Goal: Task Accomplishment & Management: Manage account settings

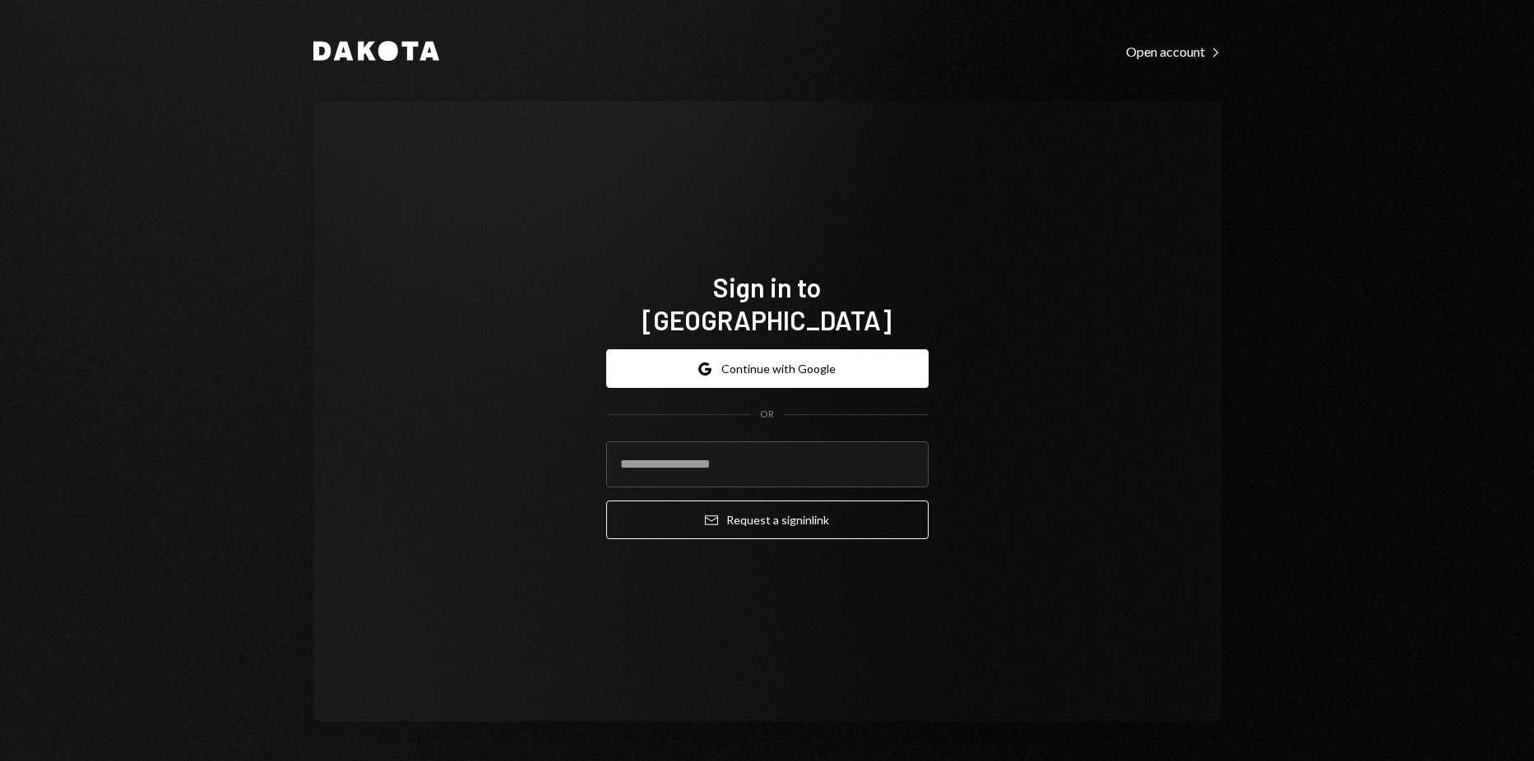
type input "**********"
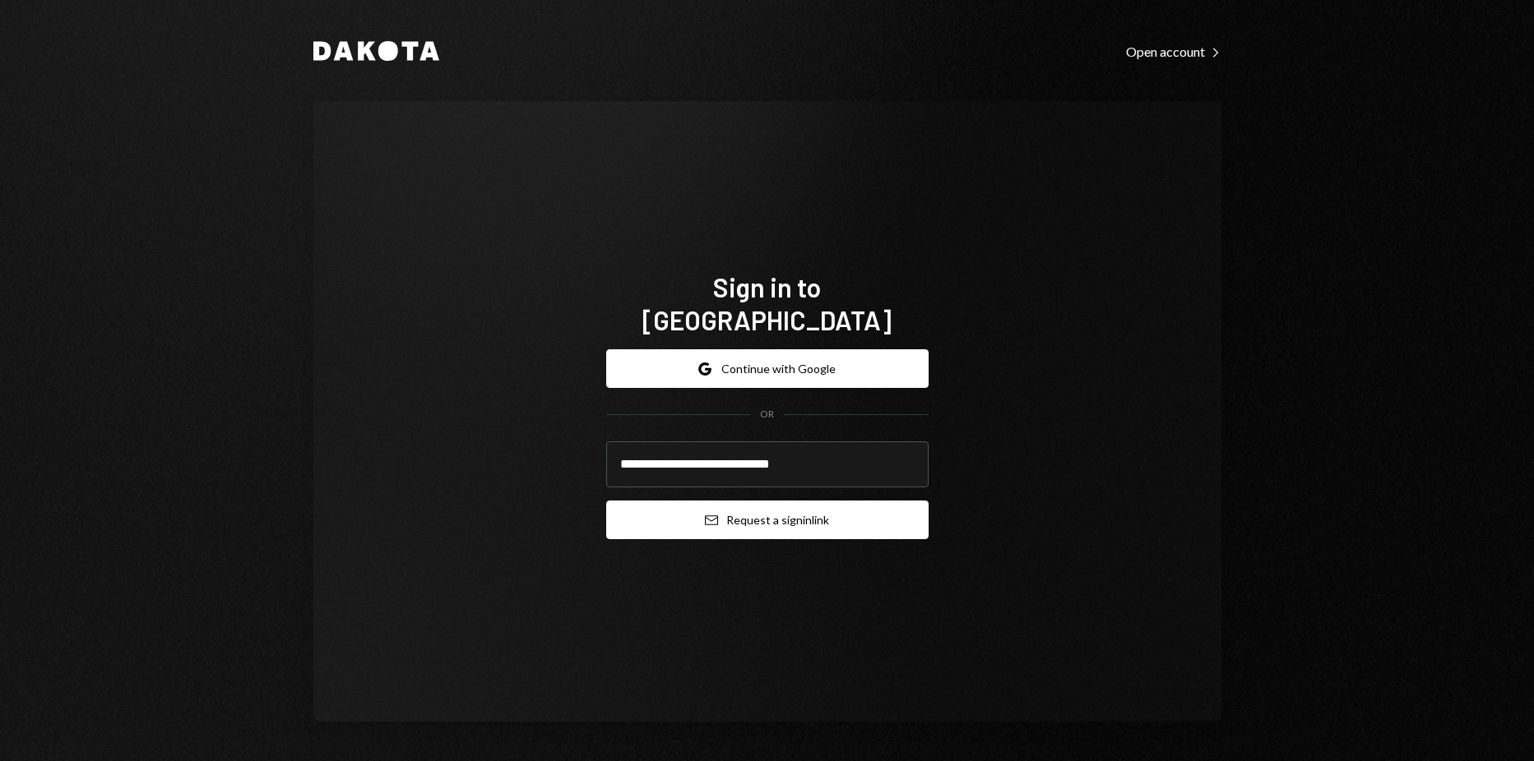
click at [685, 501] on button "Email Request a sign in link" at bounding box center [767, 520] width 322 height 39
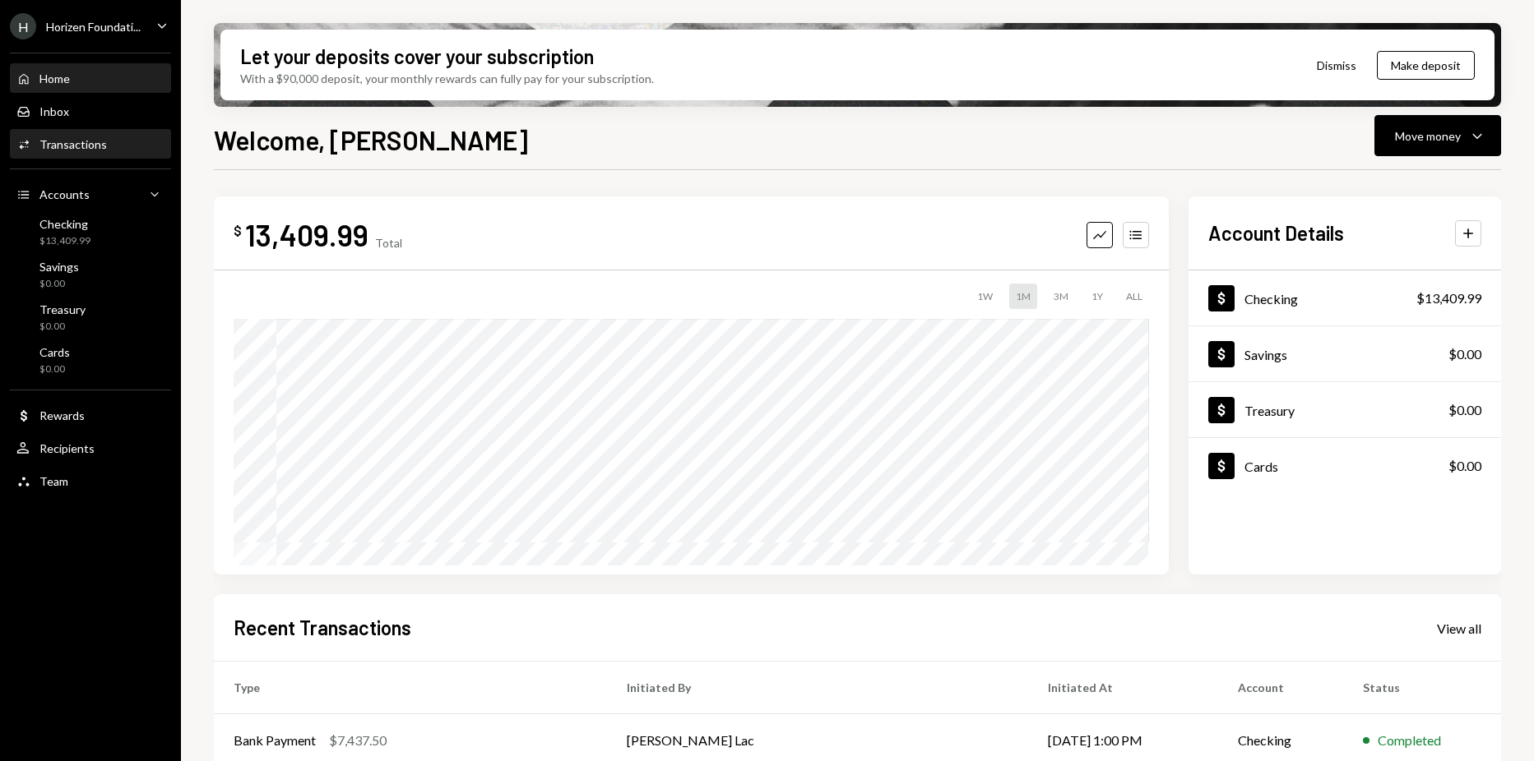
click at [85, 146] on div "Transactions" at bounding box center [72, 144] width 67 height 14
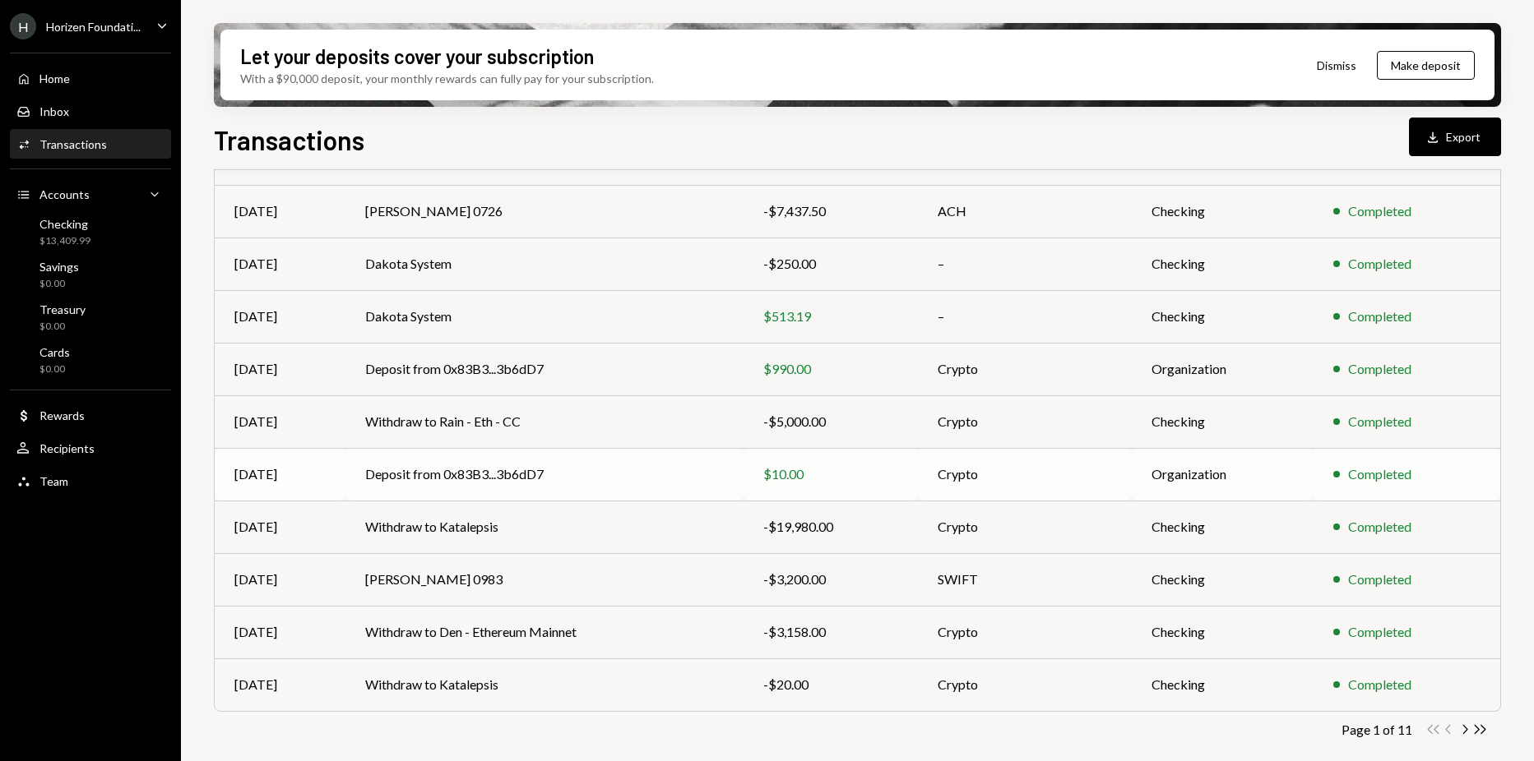
scroll to position [11, 0]
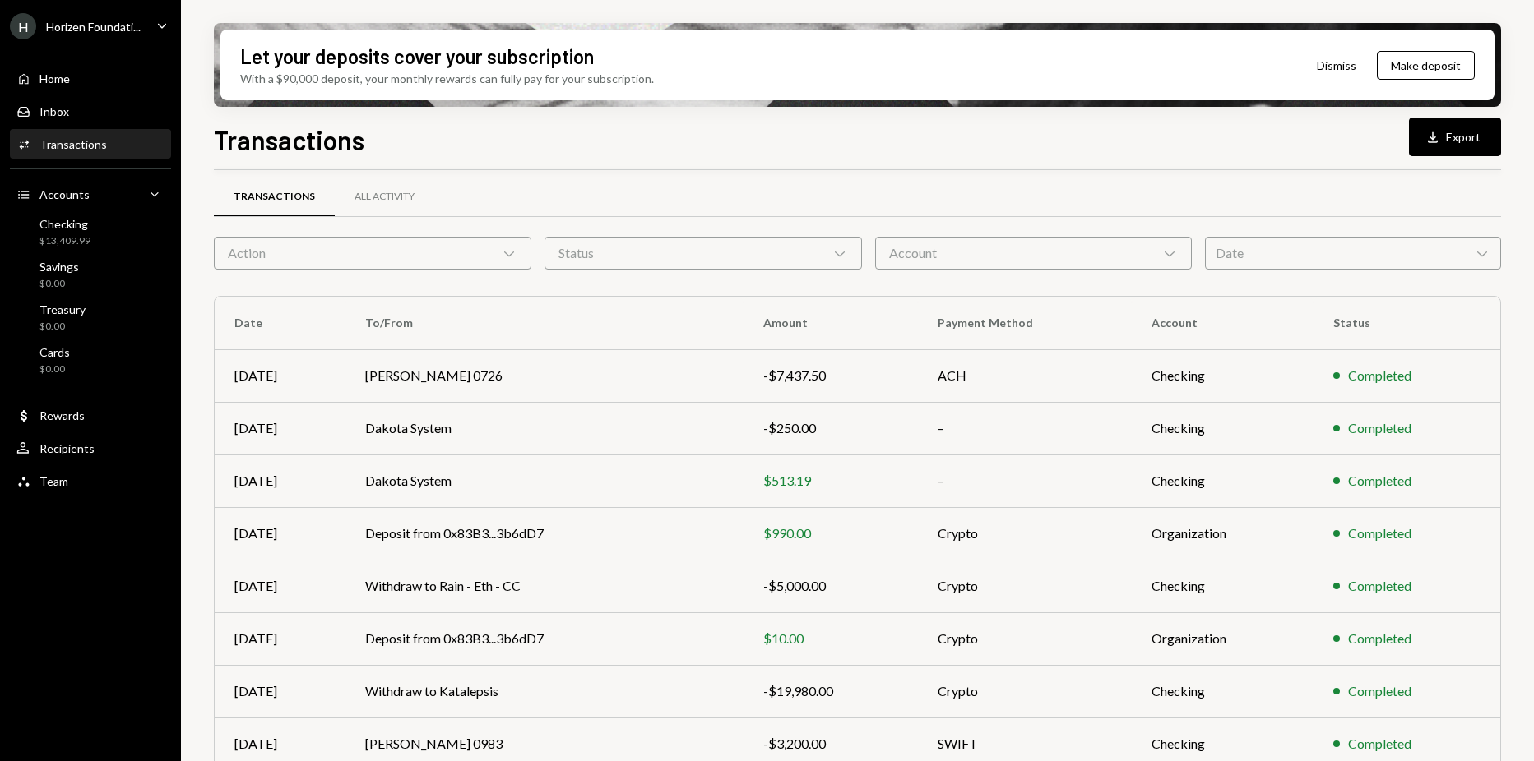
click at [394, 264] on div "Action Chevron Down" at bounding box center [372, 253] width 317 height 33
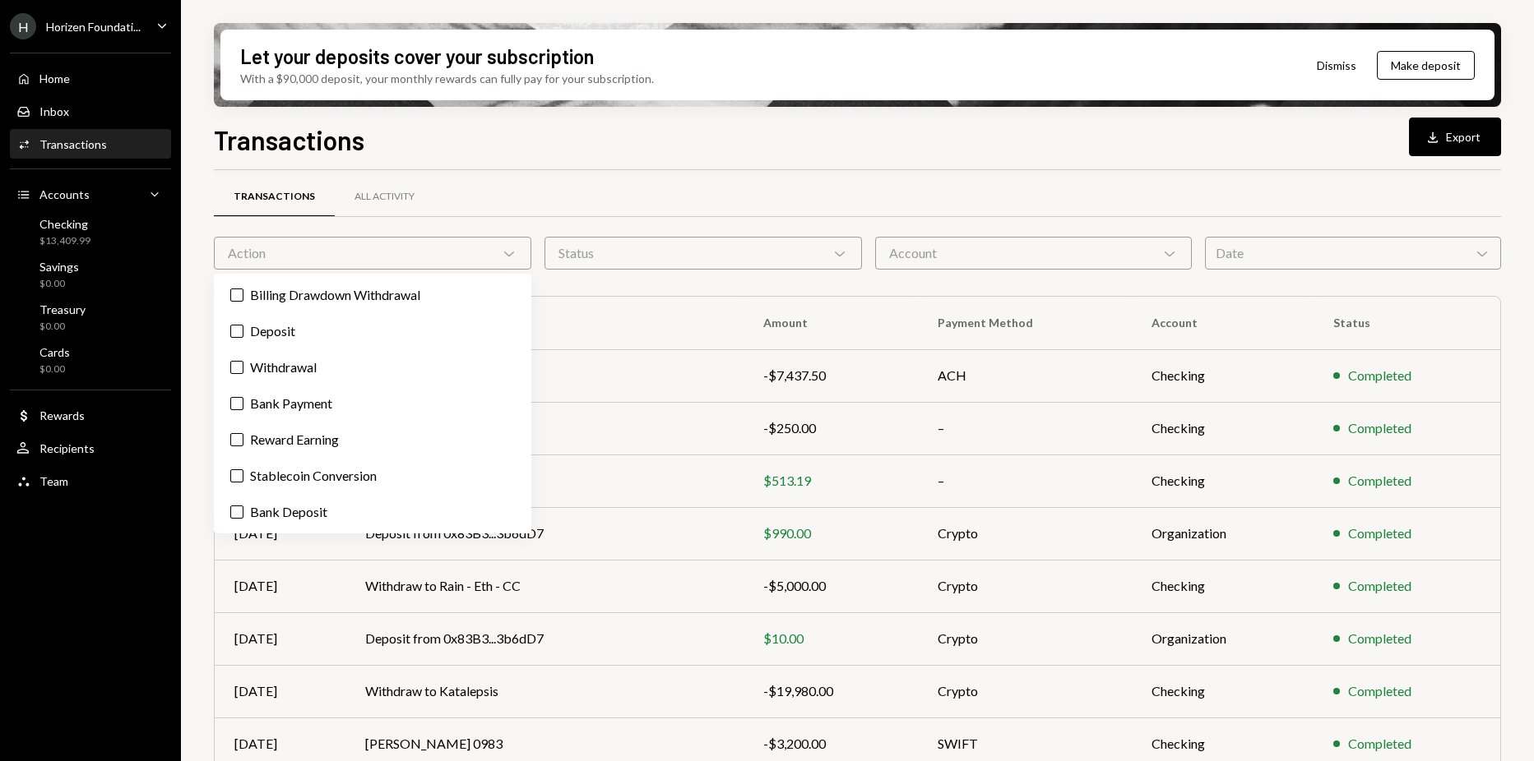
click at [530, 231] on div "Transactions All Activity" at bounding box center [857, 206] width 1287 height 61
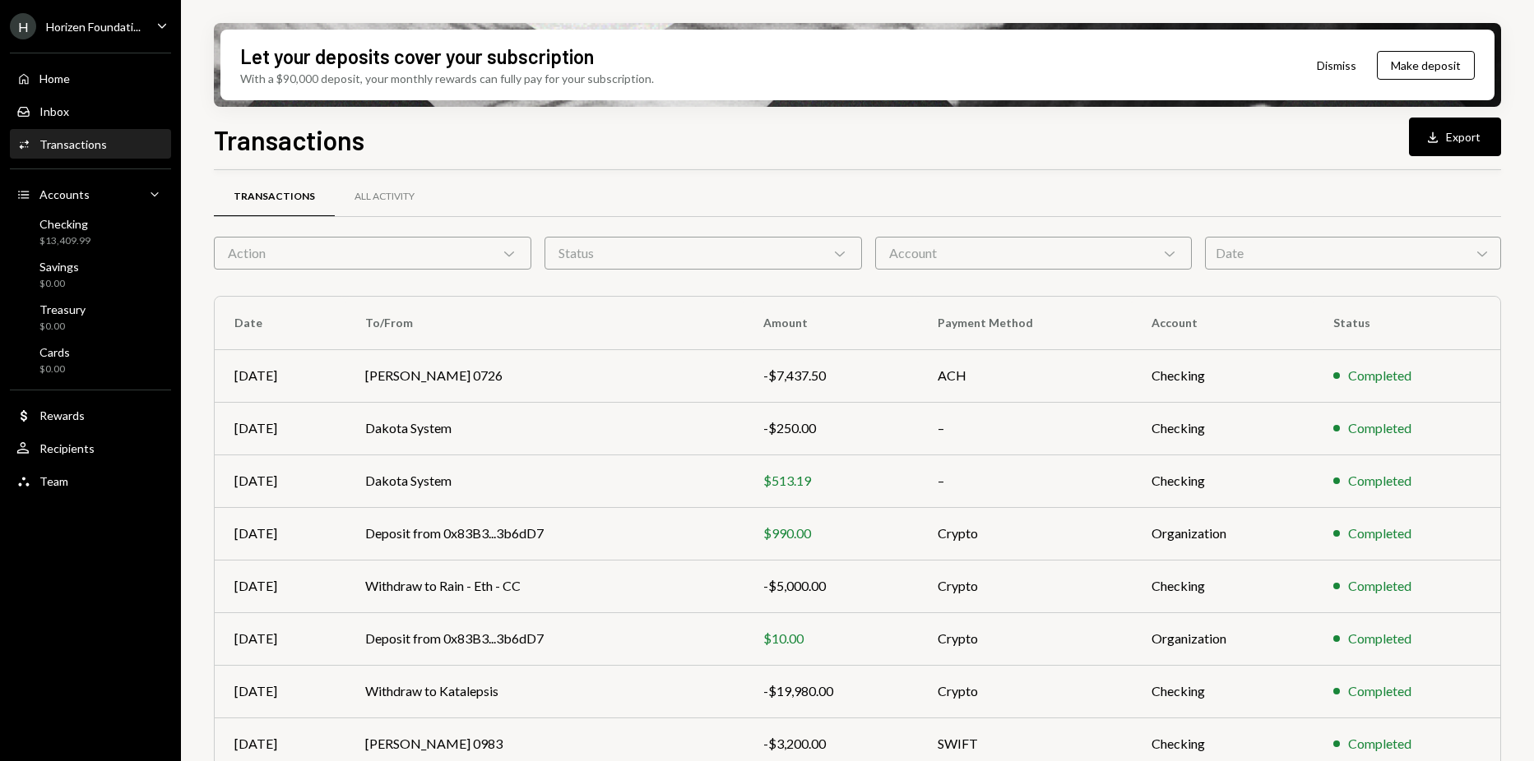
click at [1224, 251] on div "Date Chevron Down" at bounding box center [1353, 253] width 296 height 33
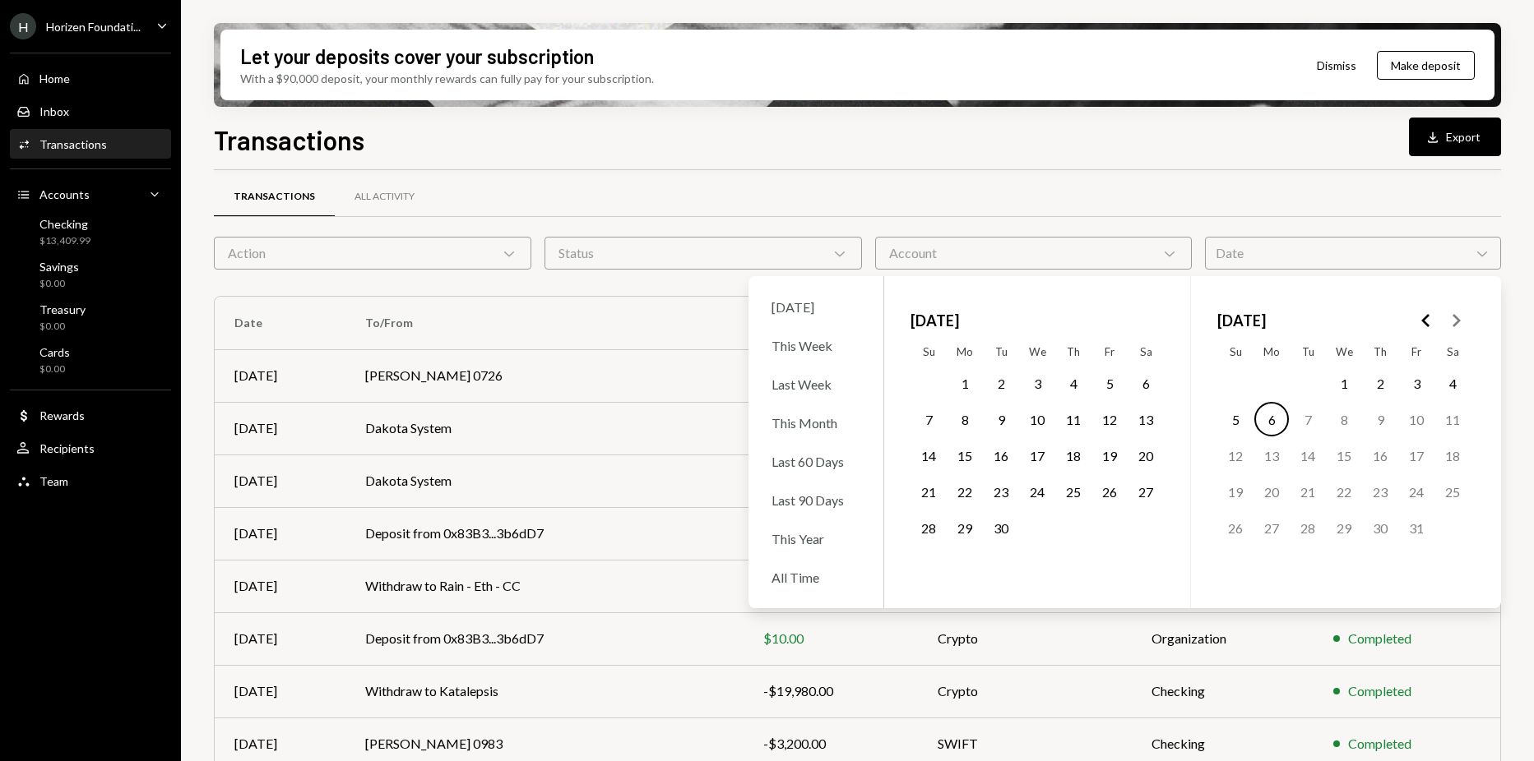
click at [1417, 315] on icon "Go to the Previous Month" at bounding box center [1426, 321] width 20 height 20
click at [974, 452] on button "14" at bounding box center [964, 455] width 35 height 35
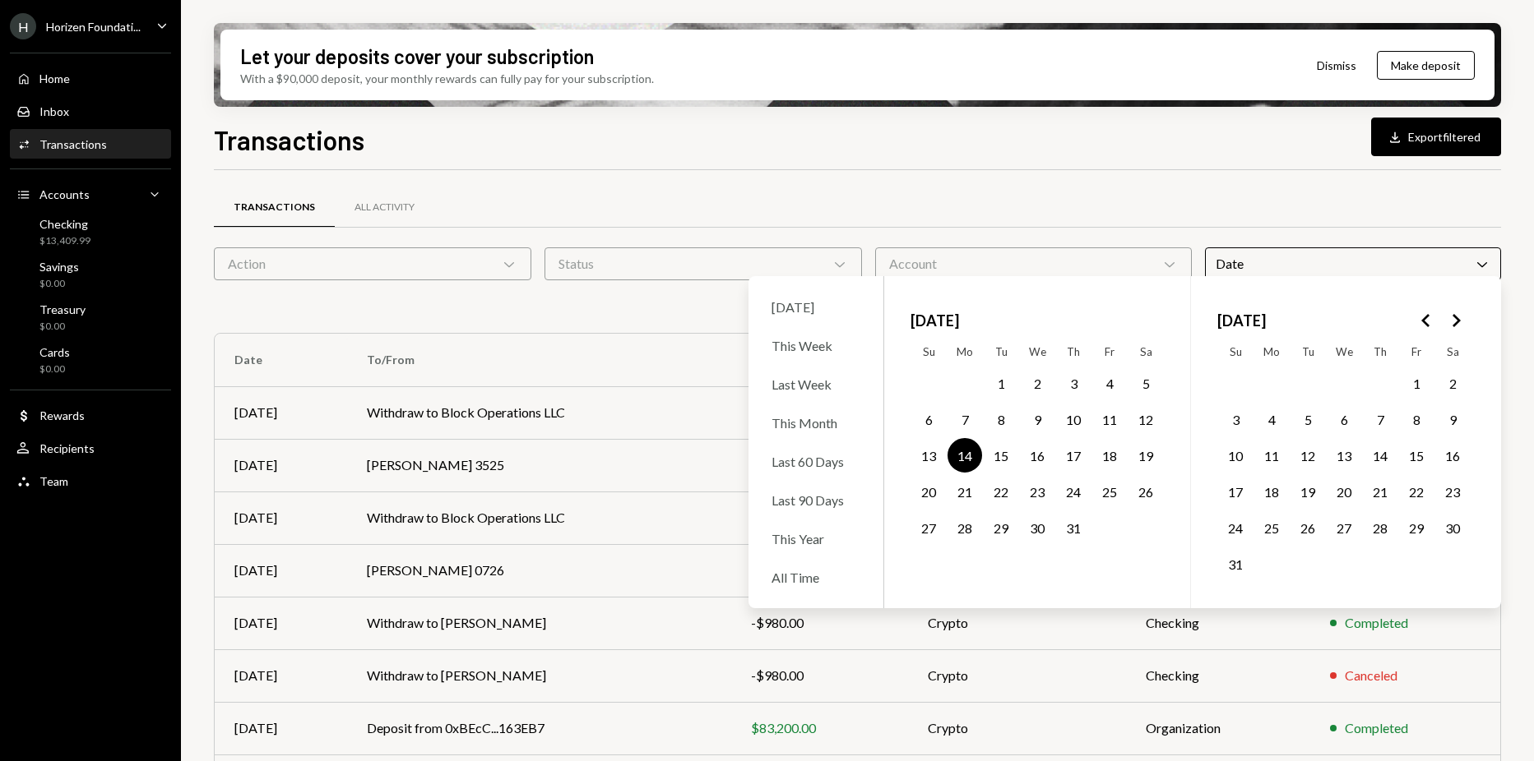
click at [1065, 182] on div "Transactions All Activity Action Chevron Down Status Chevron Down Account Chevr…" at bounding box center [857, 505] width 1287 height 671
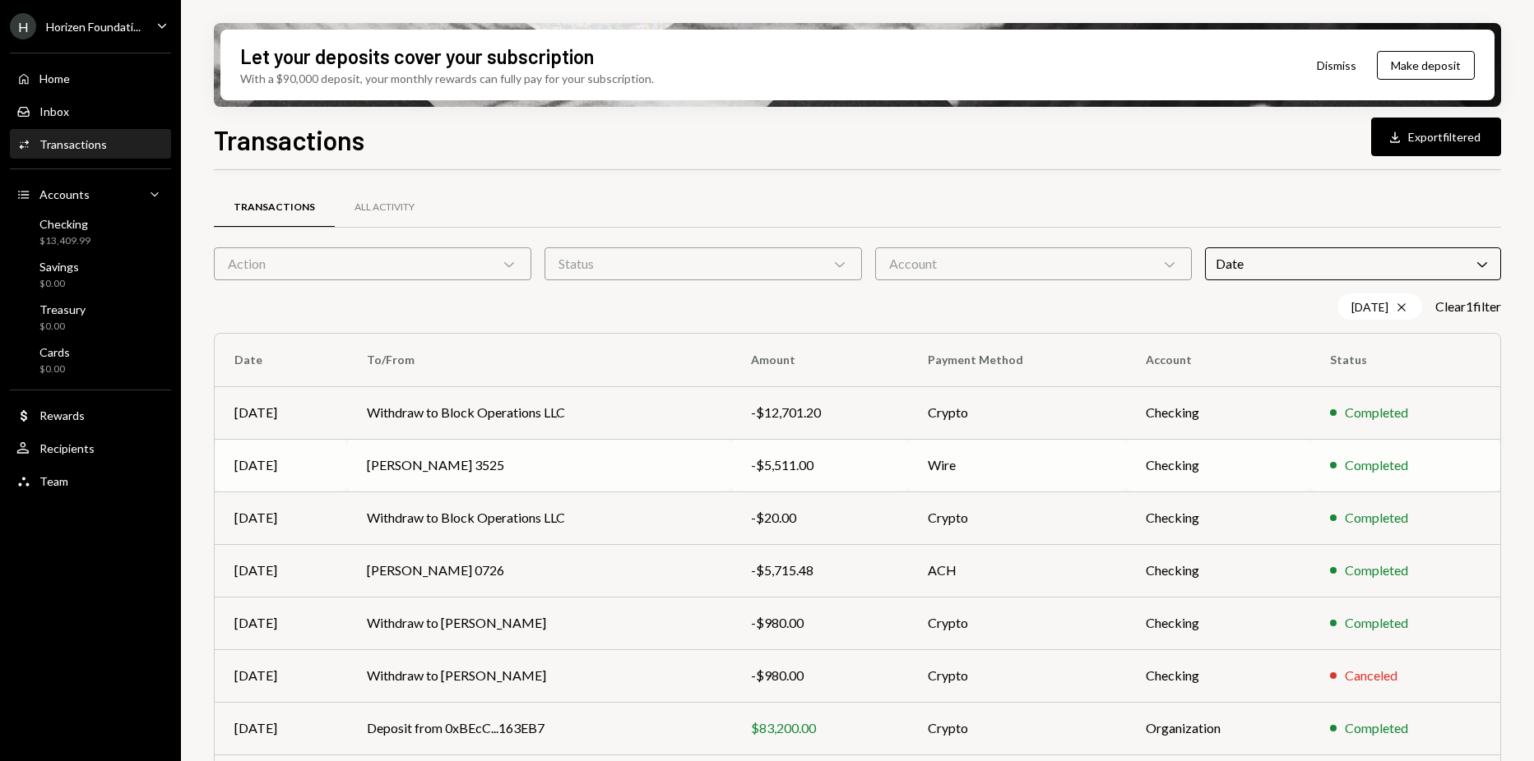
scroll to position [61, 0]
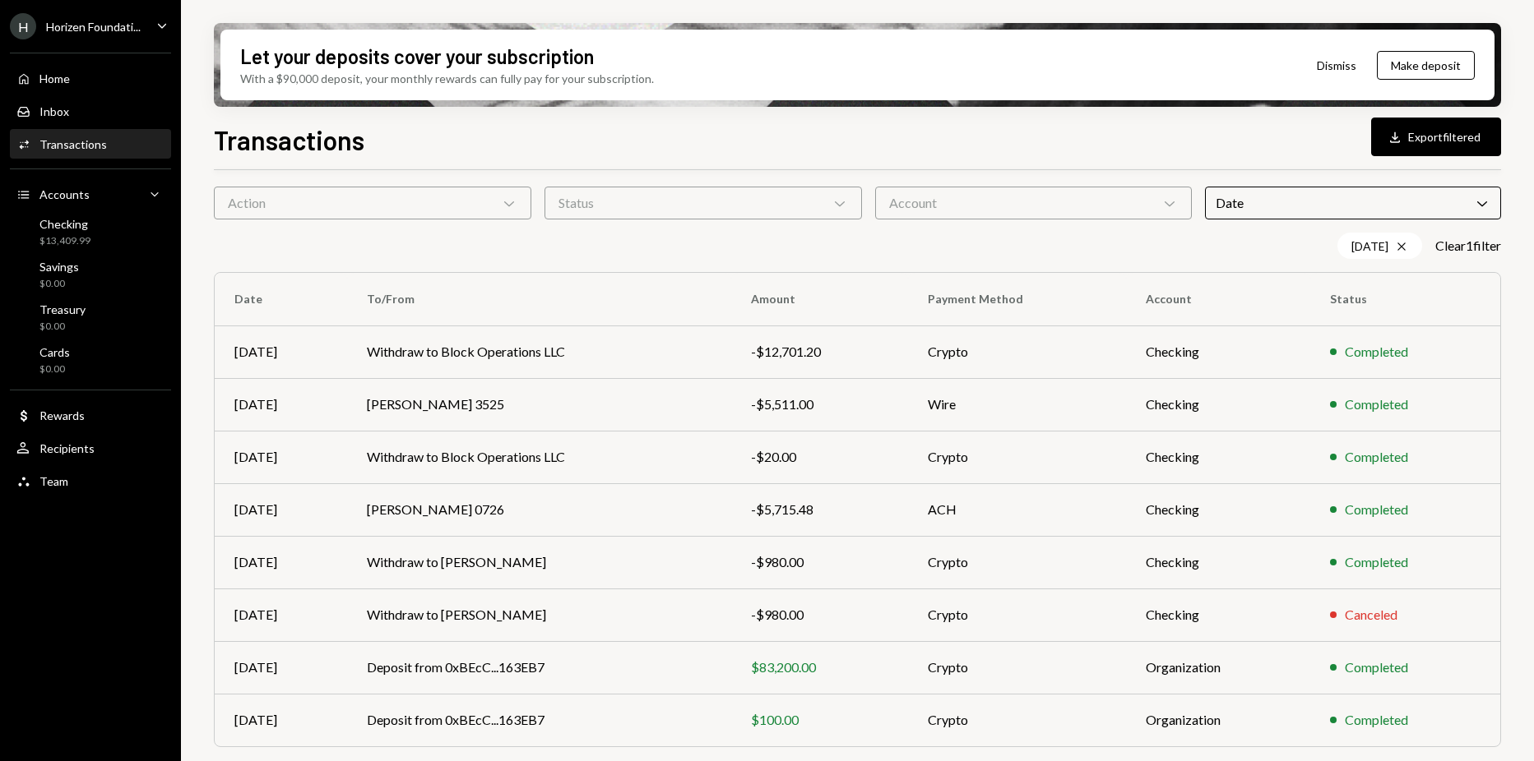
click at [483, 158] on div "Transactions Download Export filtered Transactions All Activity Action Chevron …" at bounding box center [857, 489] width 1287 height 738
click at [1241, 196] on div "Date Chevron Down" at bounding box center [1353, 203] width 296 height 33
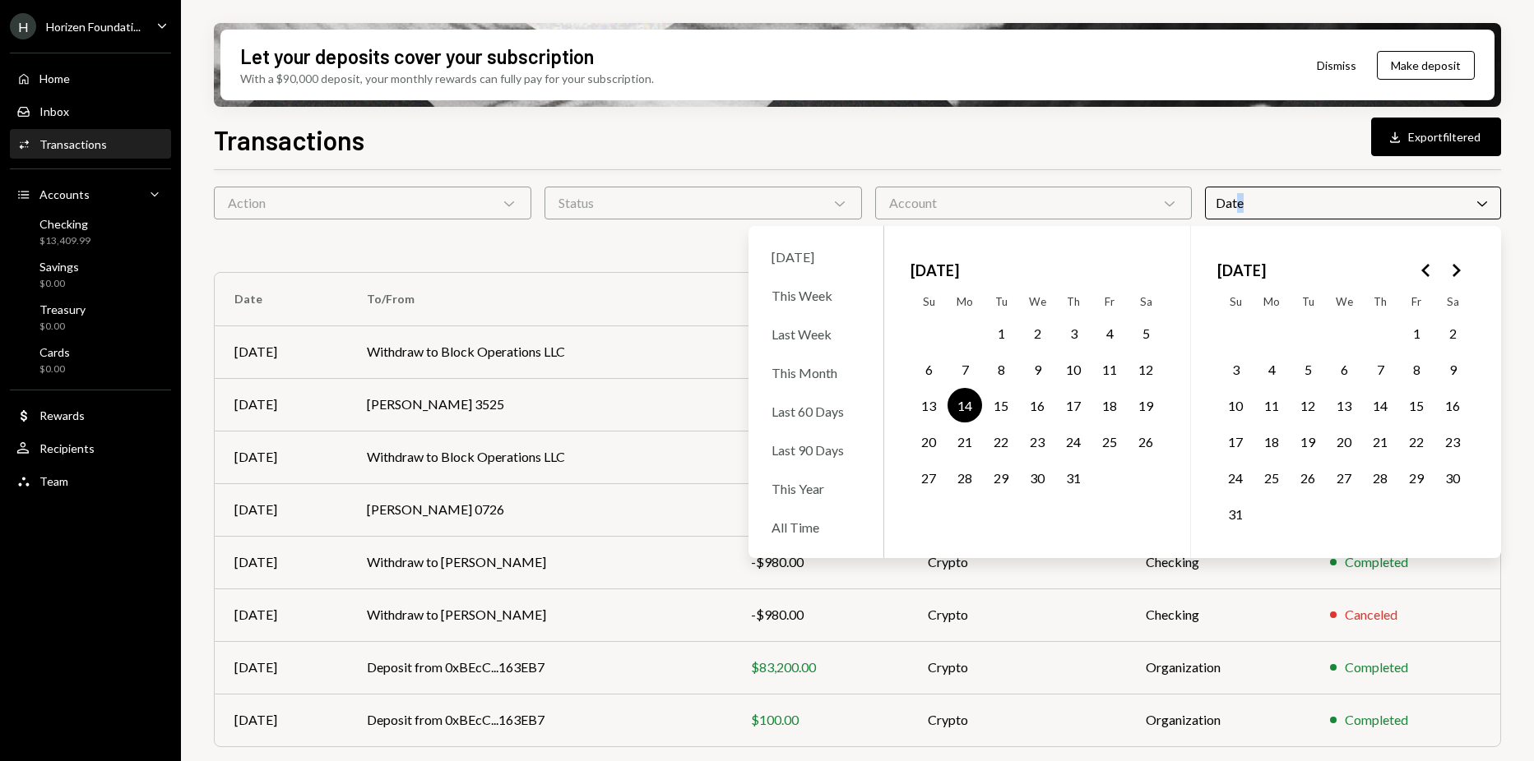
drag, startPoint x: 1108, startPoint y: 438, endPoint x: 1085, endPoint y: 437, distance: 23.9
click at [1109, 438] on button "25" at bounding box center [1109, 441] width 35 height 35
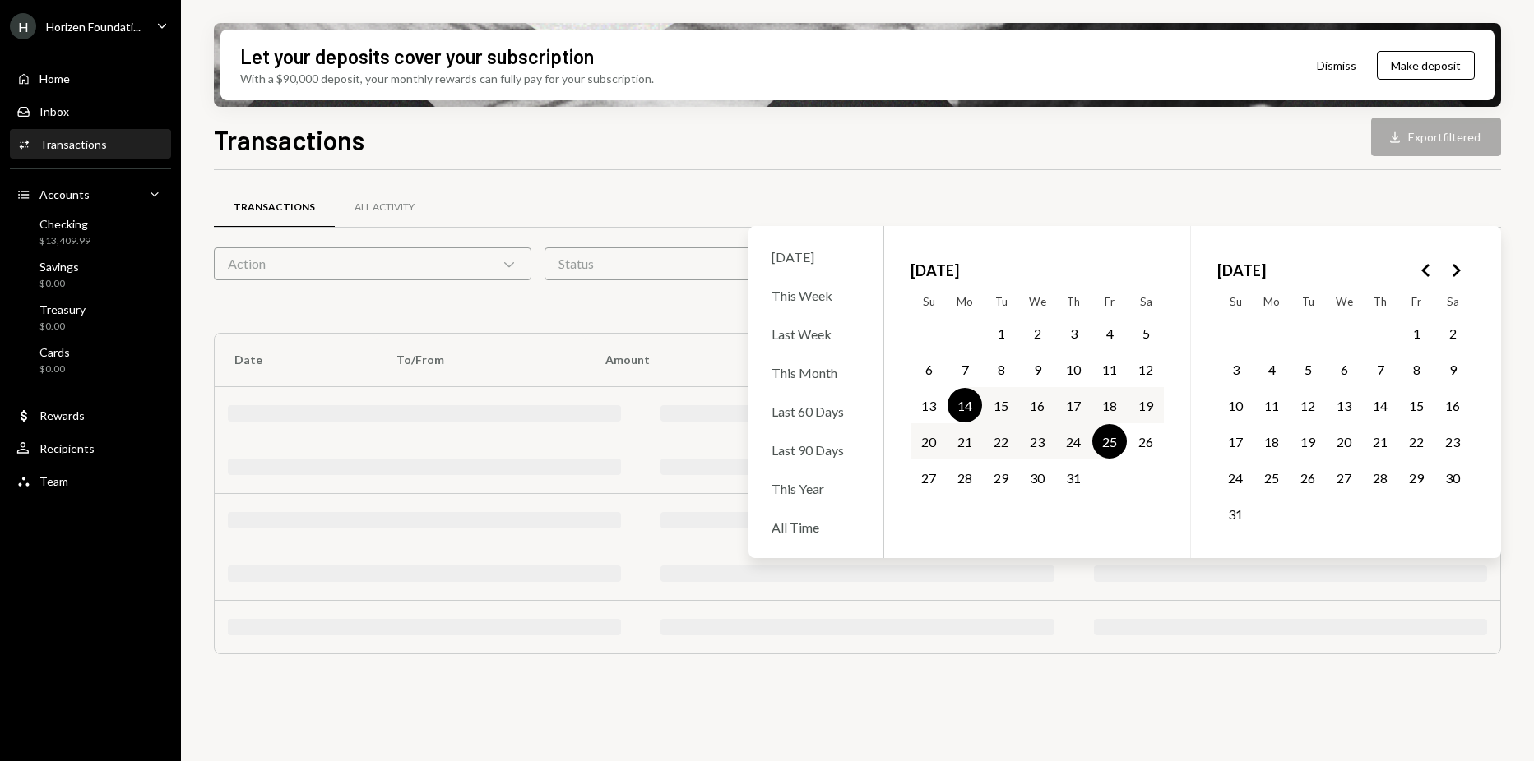
scroll to position [0, 0]
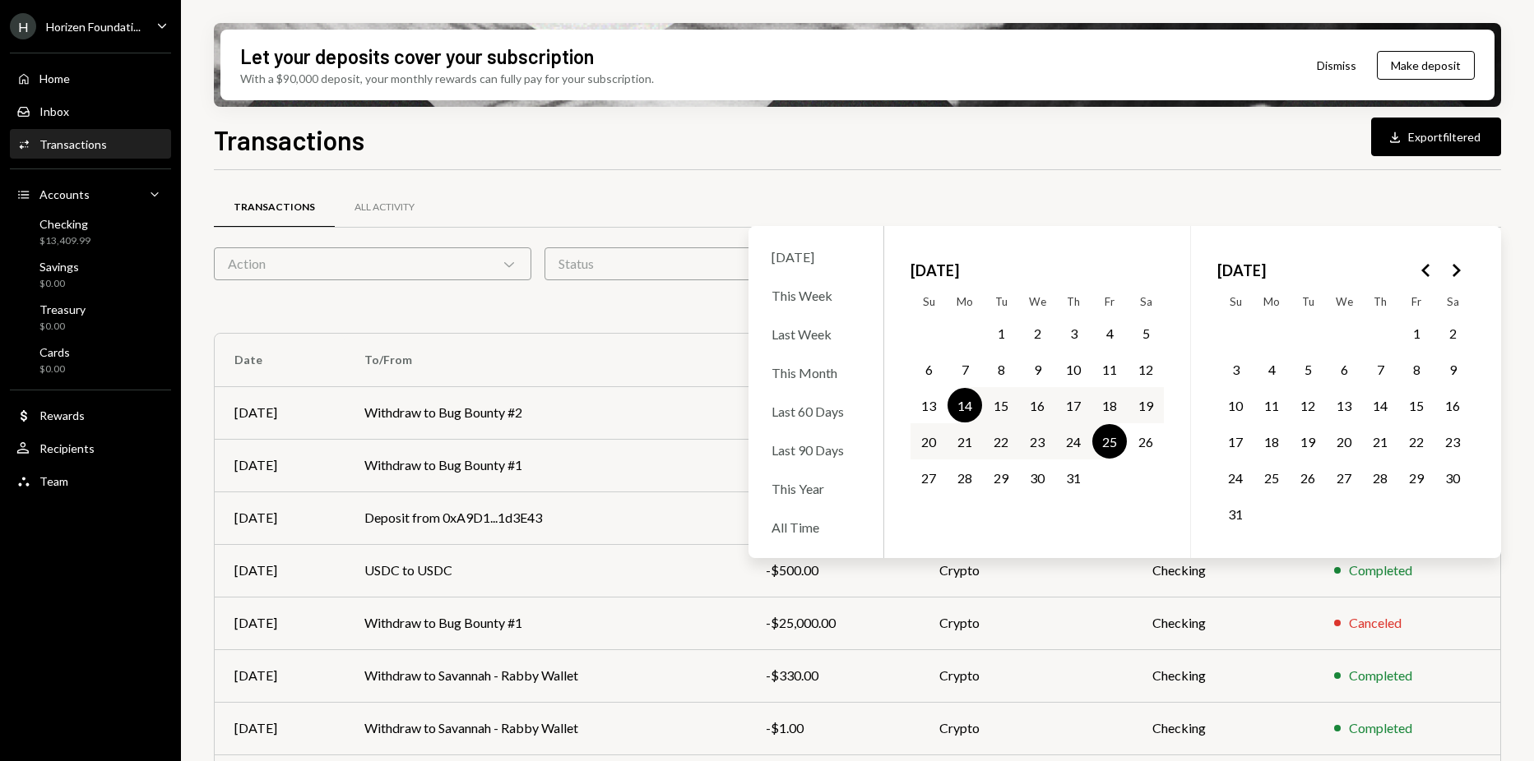
click at [968, 407] on button "14" at bounding box center [964, 405] width 35 height 35
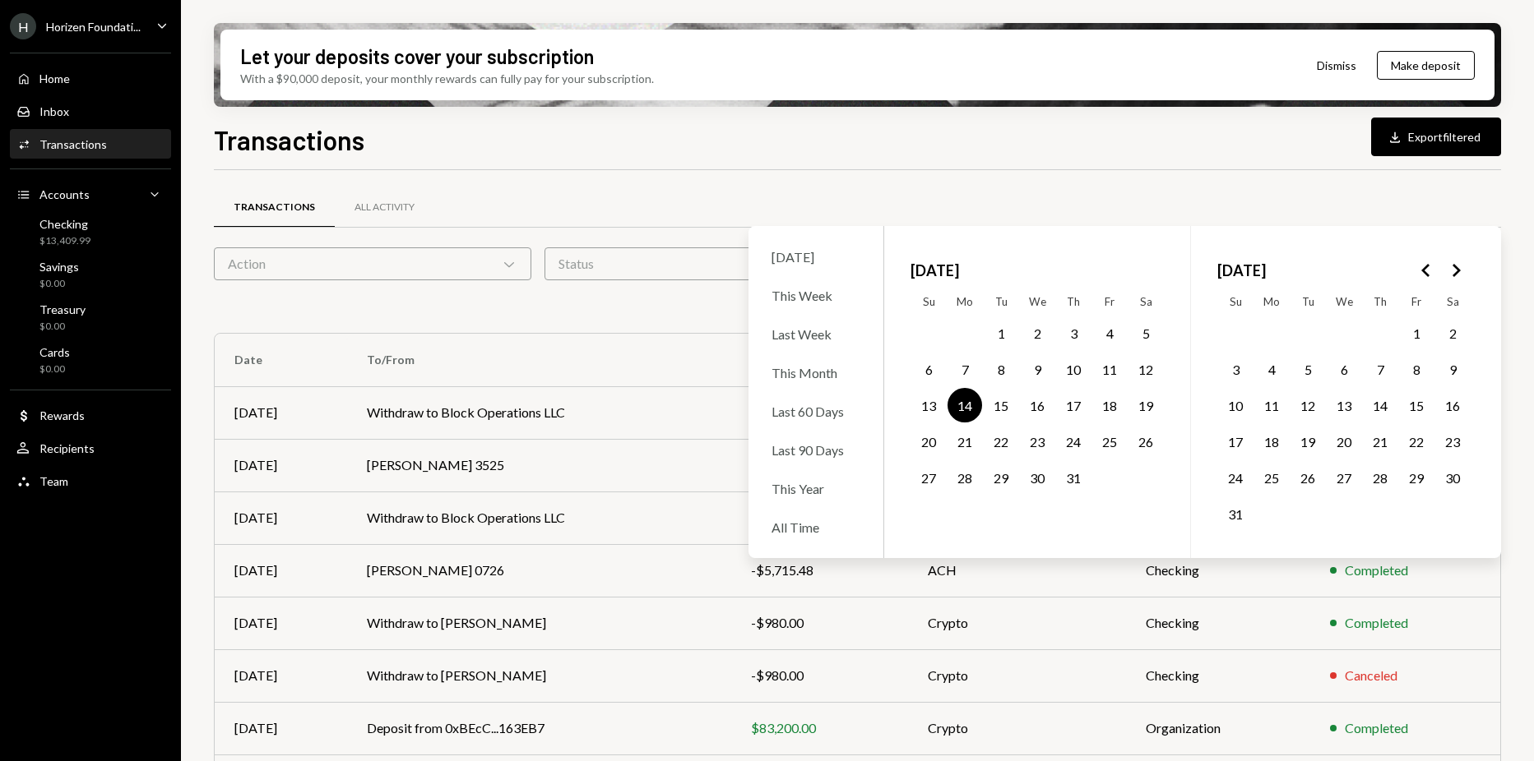
click at [1110, 442] on button "25" at bounding box center [1109, 441] width 35 height 35
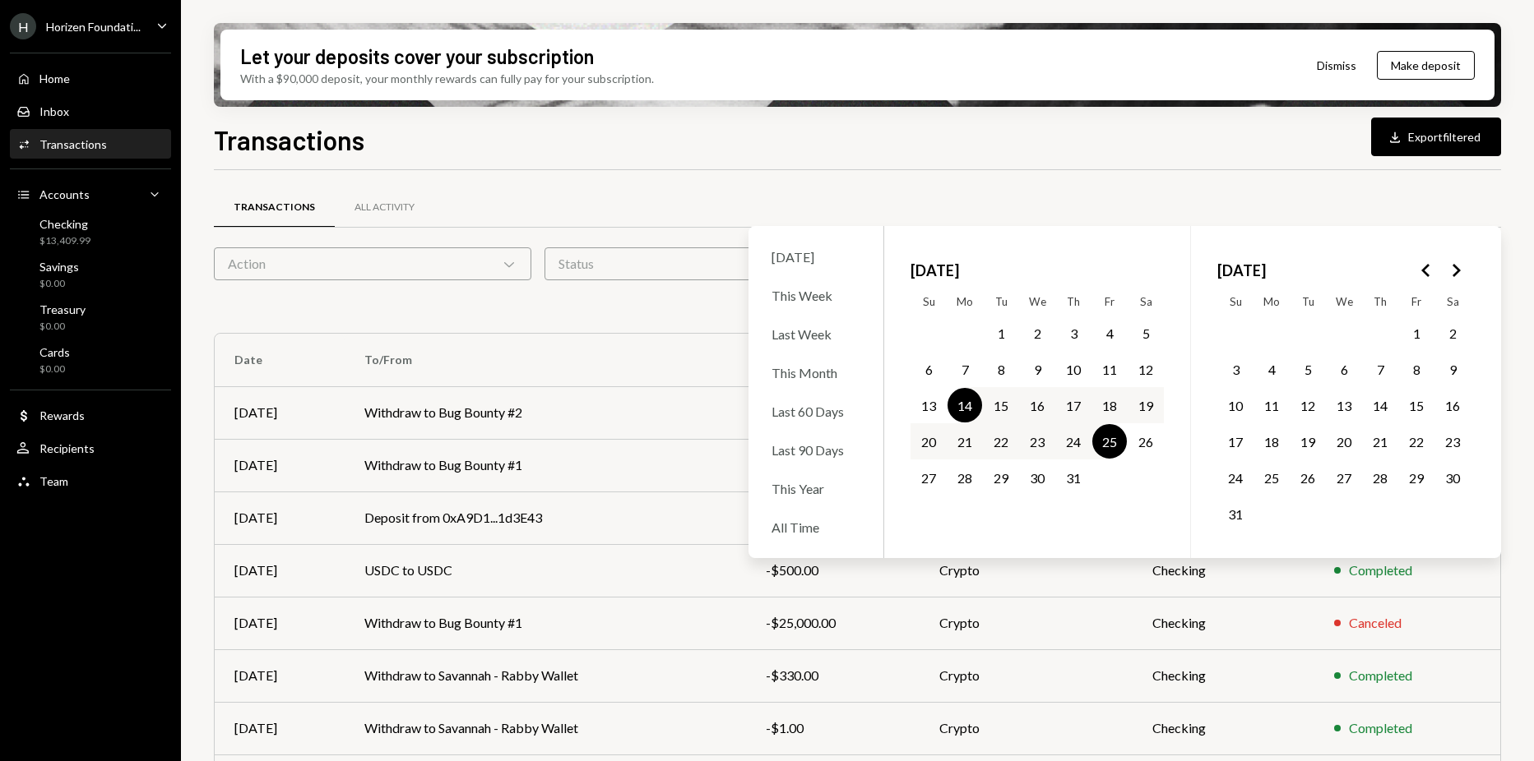
click at [1110, 442] on button "25" at bounding box center [1109, 441] width 35 height 35
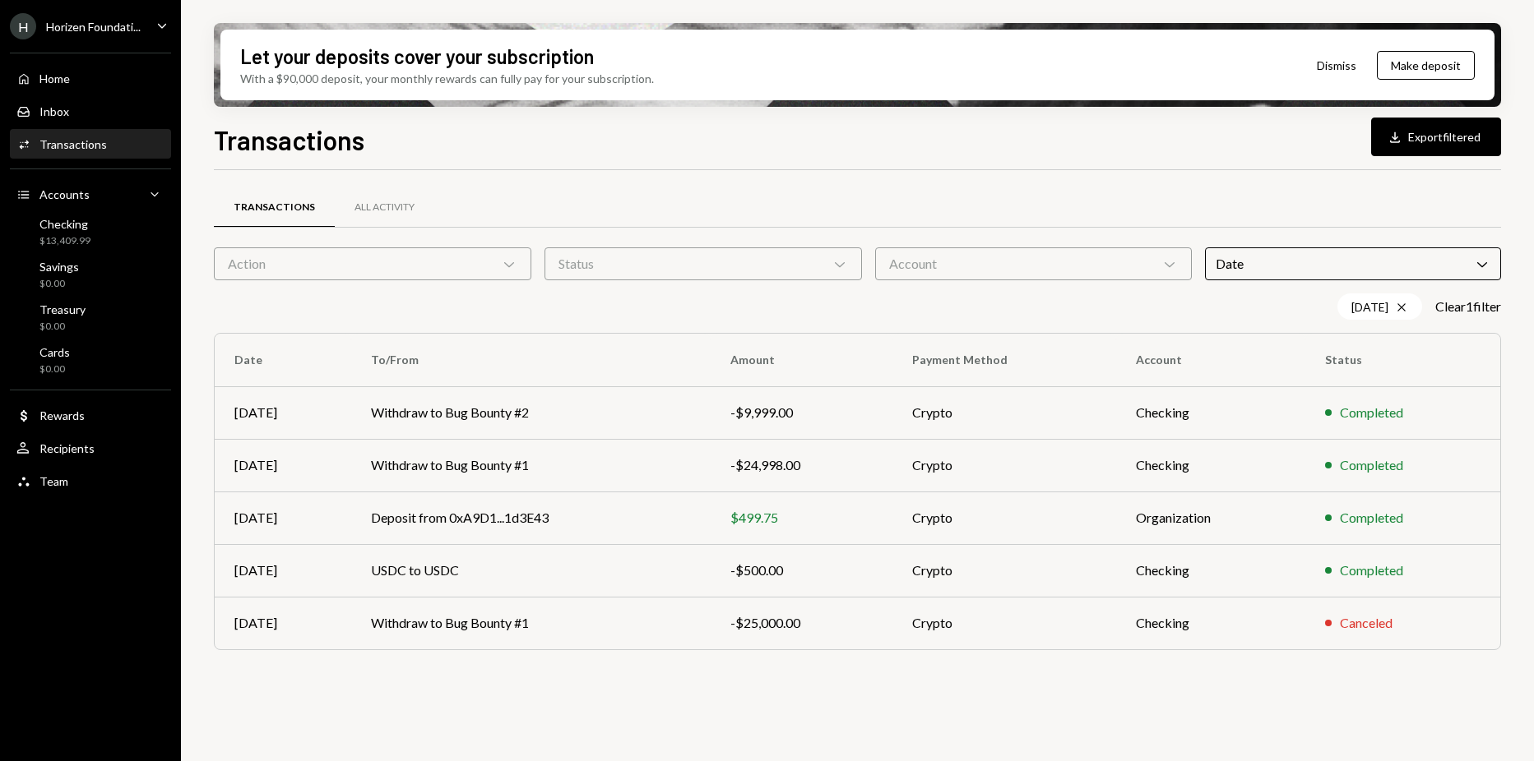
drag, startPoint x: 1110, startPoint y: 442, endPoint x: 1027, endPoint y: 161, distance: 292.4
click at [1027, 161] on div "Transactions Download Export filtered Transactions All Activity Action Chevron …" at bounding box center [857, 489] width 1287 height 738
click at [600, 151] on div "Transactions Download Export filtered" at bounding box center [857, 138] width 1287 height 36
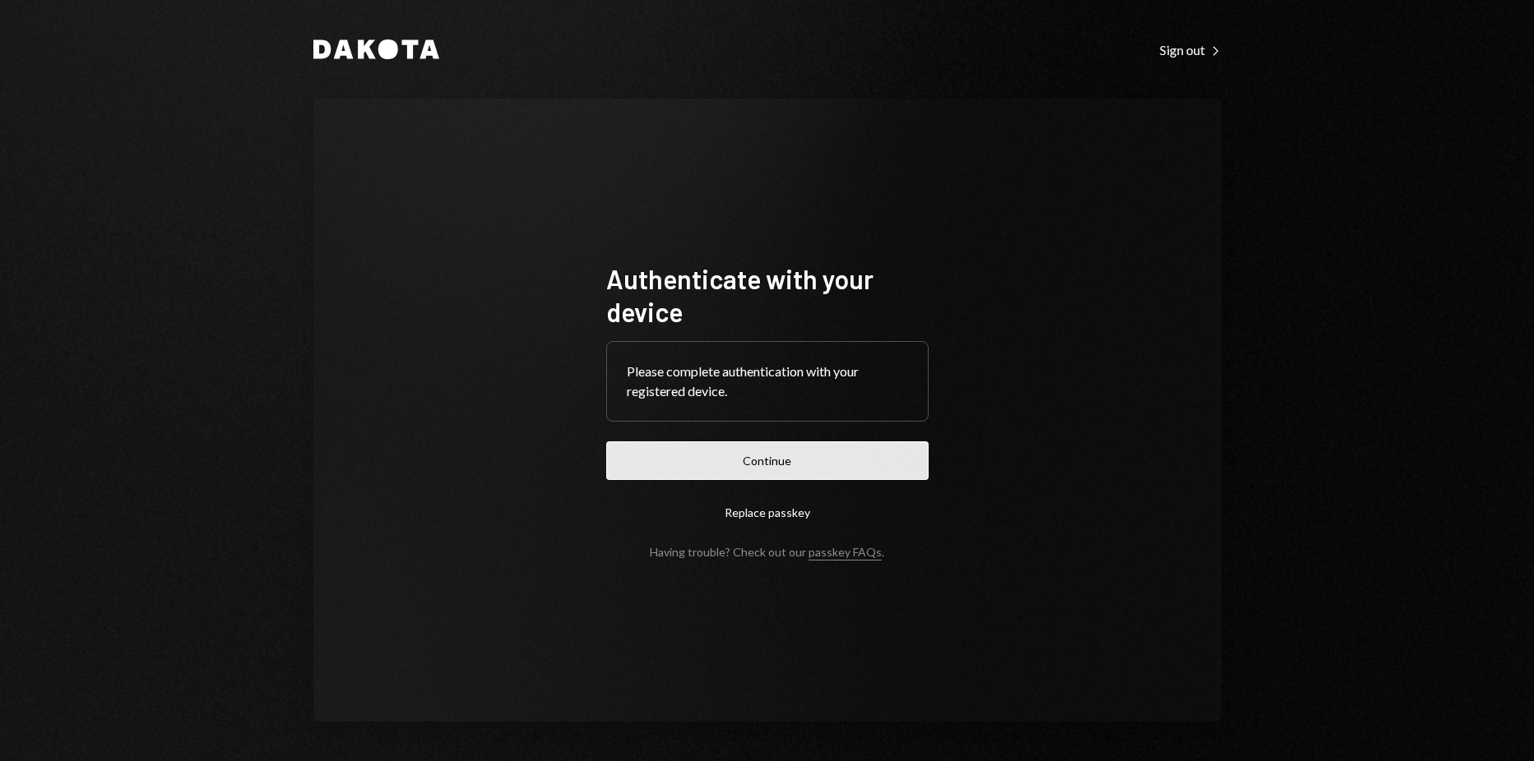
click at [625, 451] on button "Continue" at bounding box center [767, 461] width 322 height 39
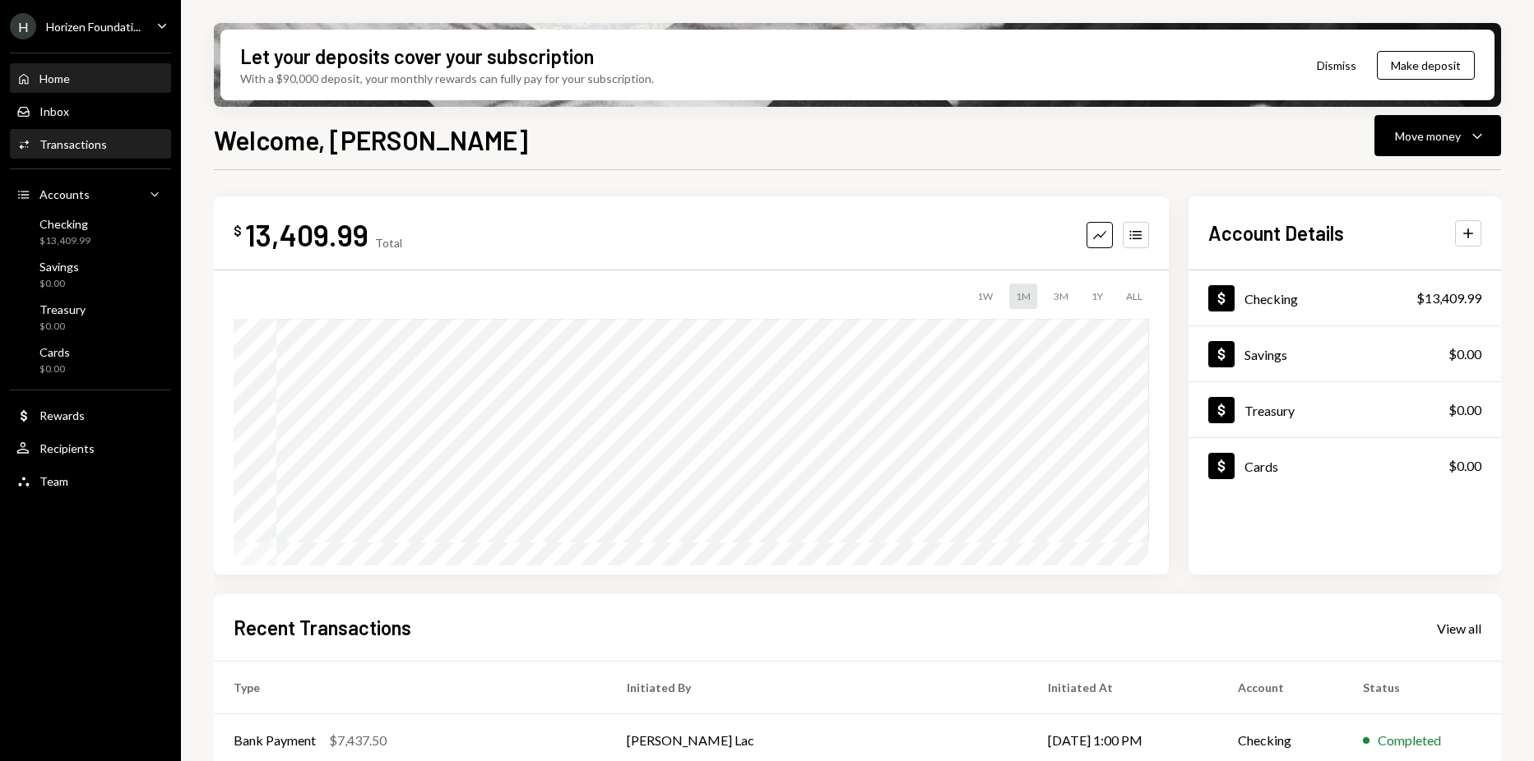
click at [111, 144] on div "Activities Transactions" at bounding box center [90, 144] width 148 height 15
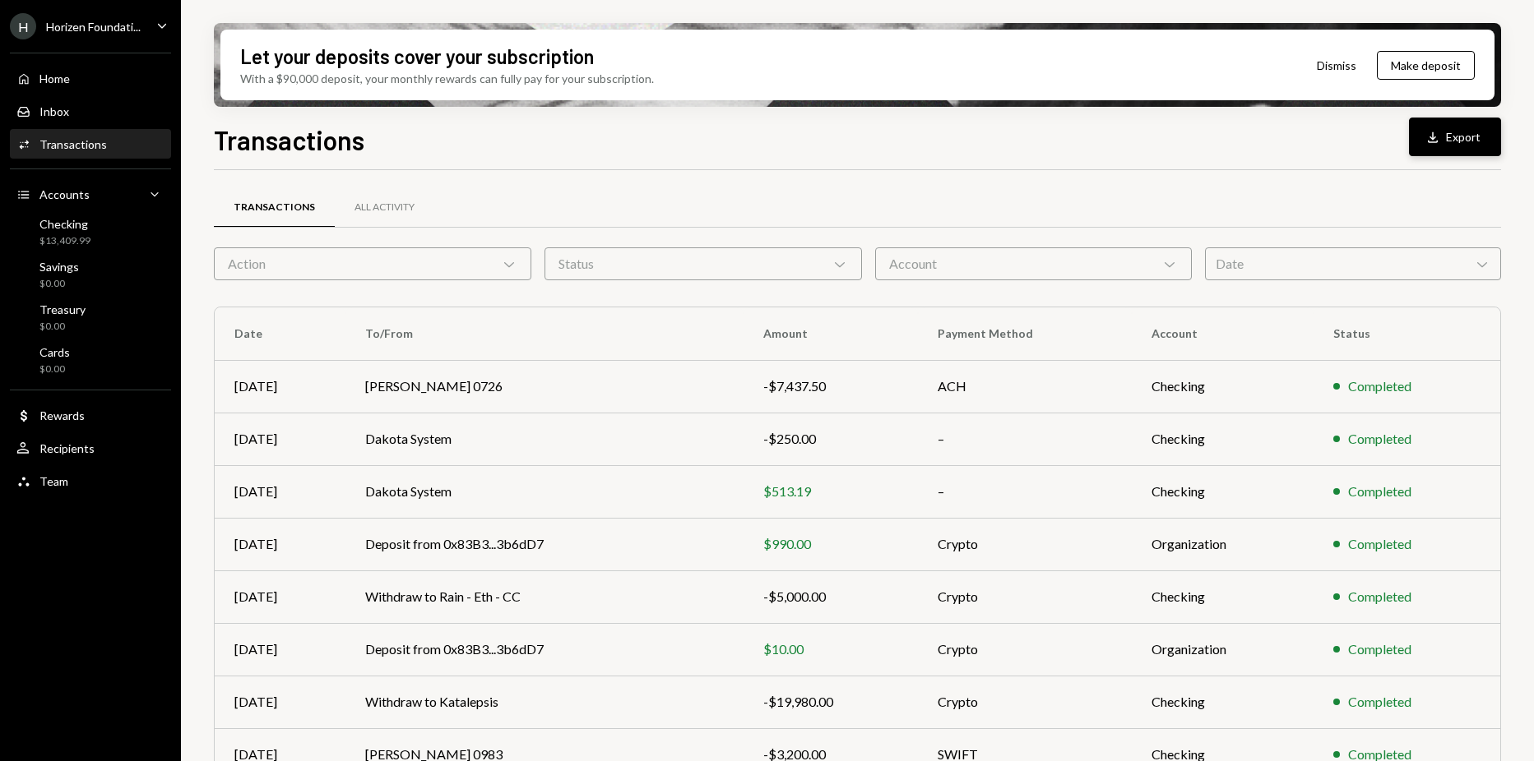
click at [1418, 141] on button "Download Export" at bounding box center [1455, 137] width 92 height 39
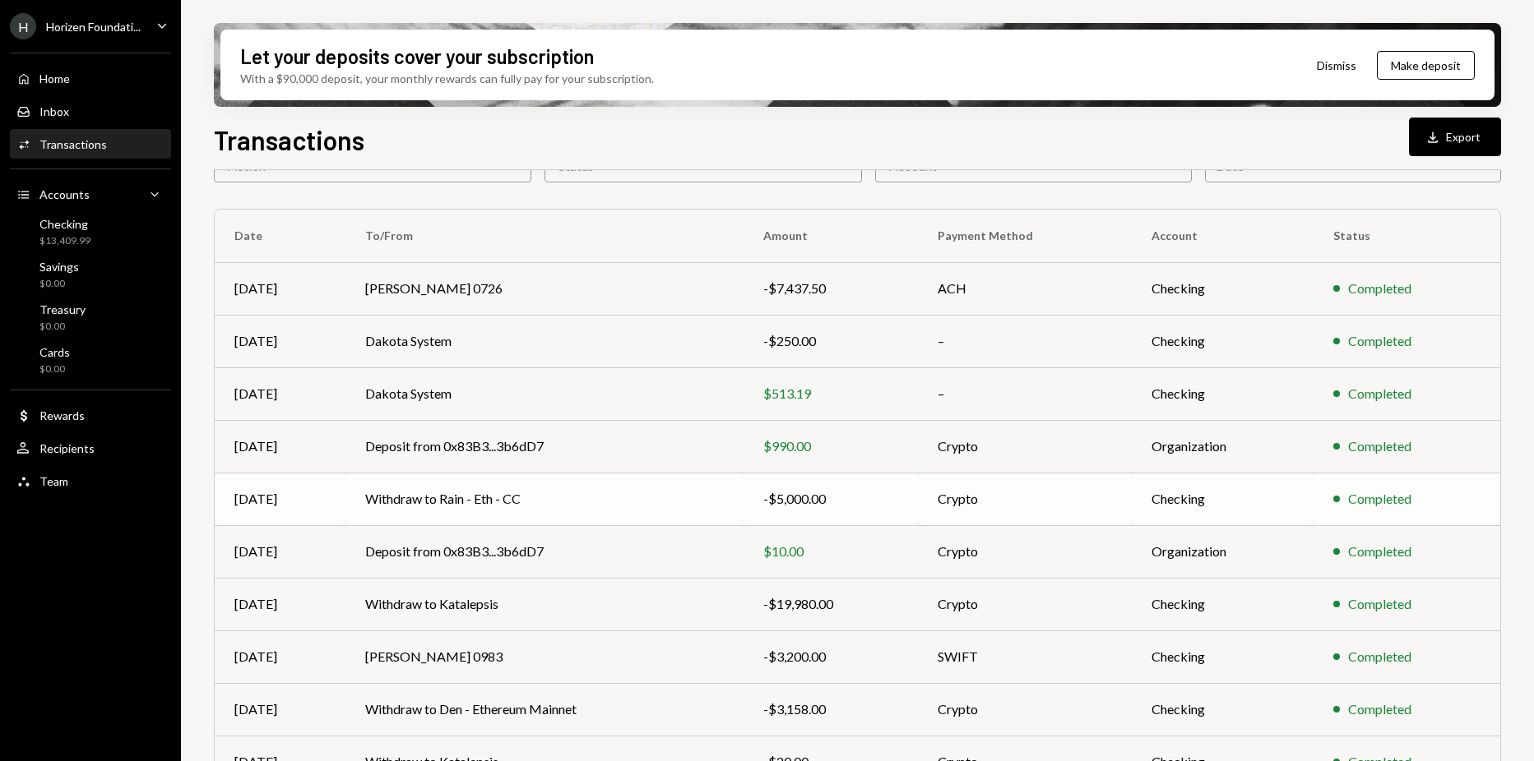
scroll to position [175, 0]
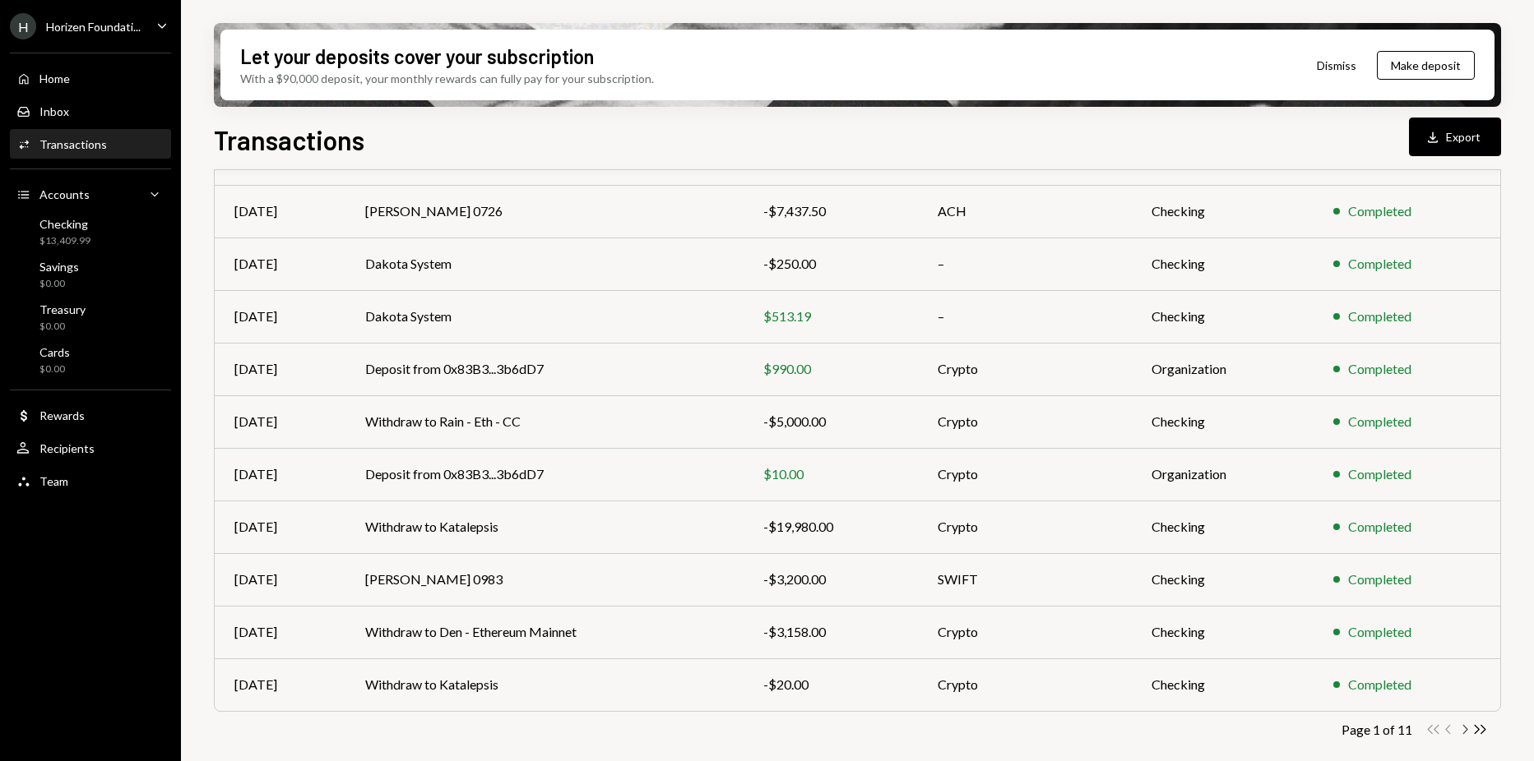
click at [1460, 728] on icon "Chevron Right" at bounding box center [1464, 730] width 16 height 16
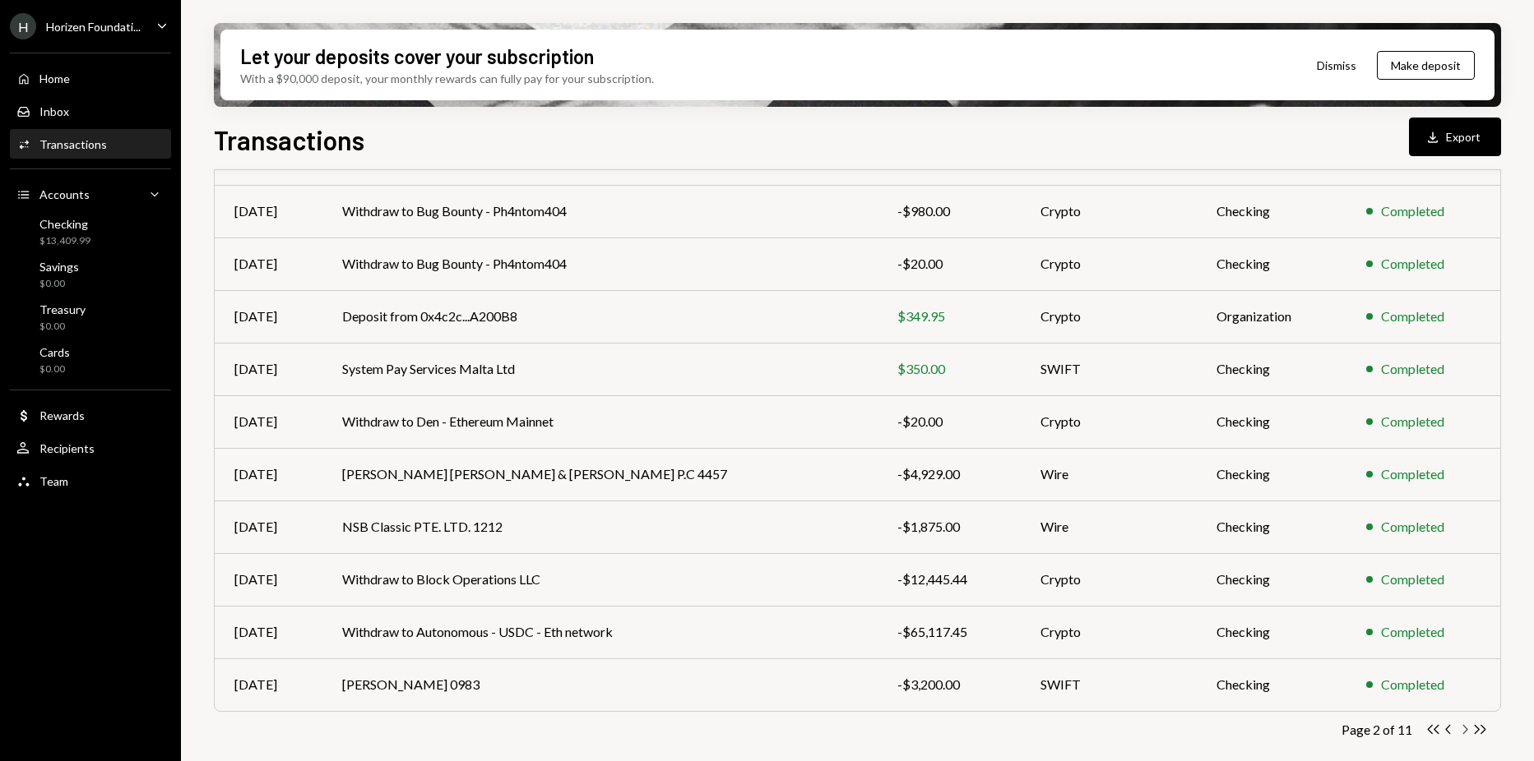
click at [1466, 729] on icon "button" at bounding box center [1465, 729] width 5 height 9
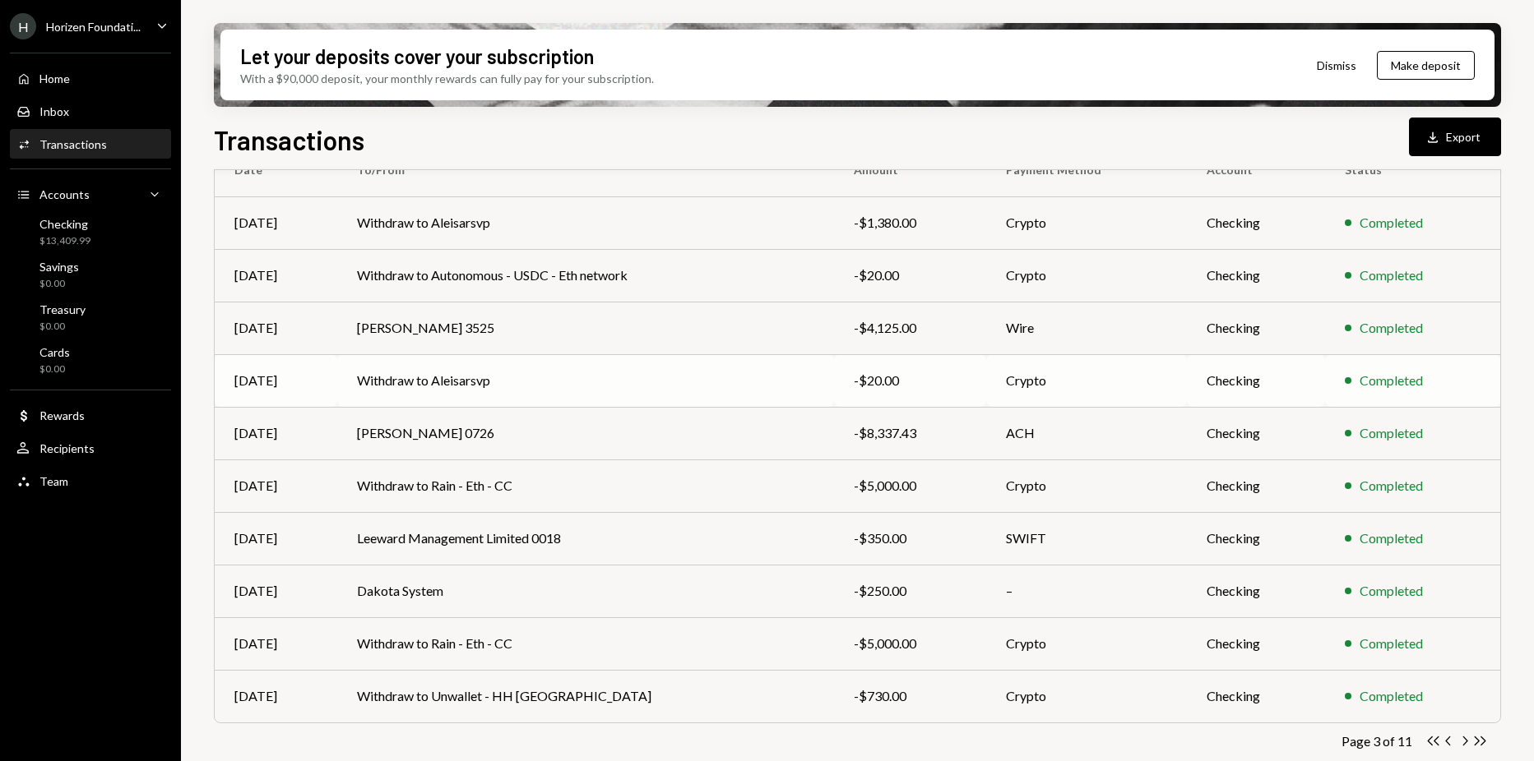
scroll to position [164, 0]
click at [1464, 744] on icon "button" at bounding box center [1465, 740] width 5 height 9
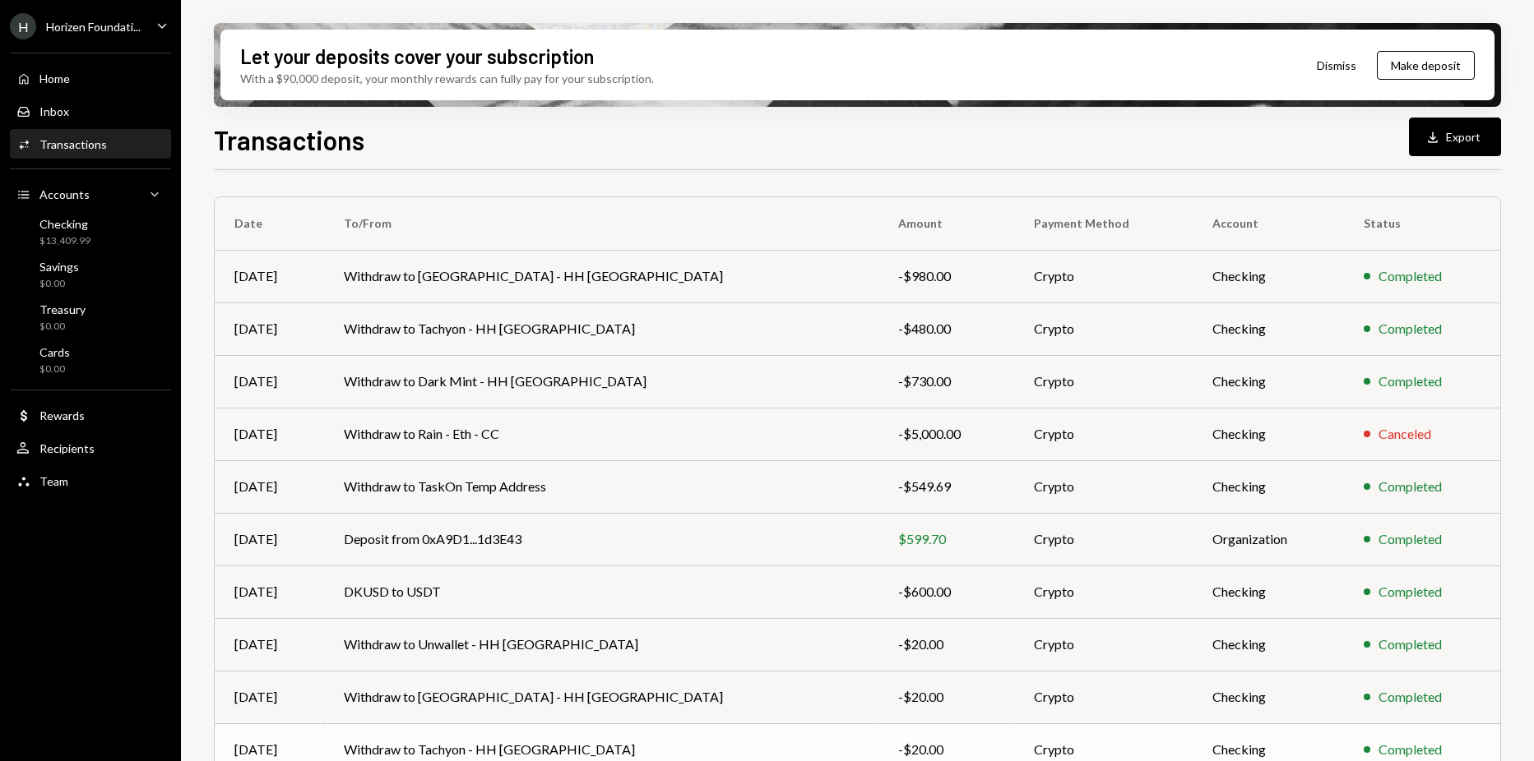
scroll to position [175, 0]
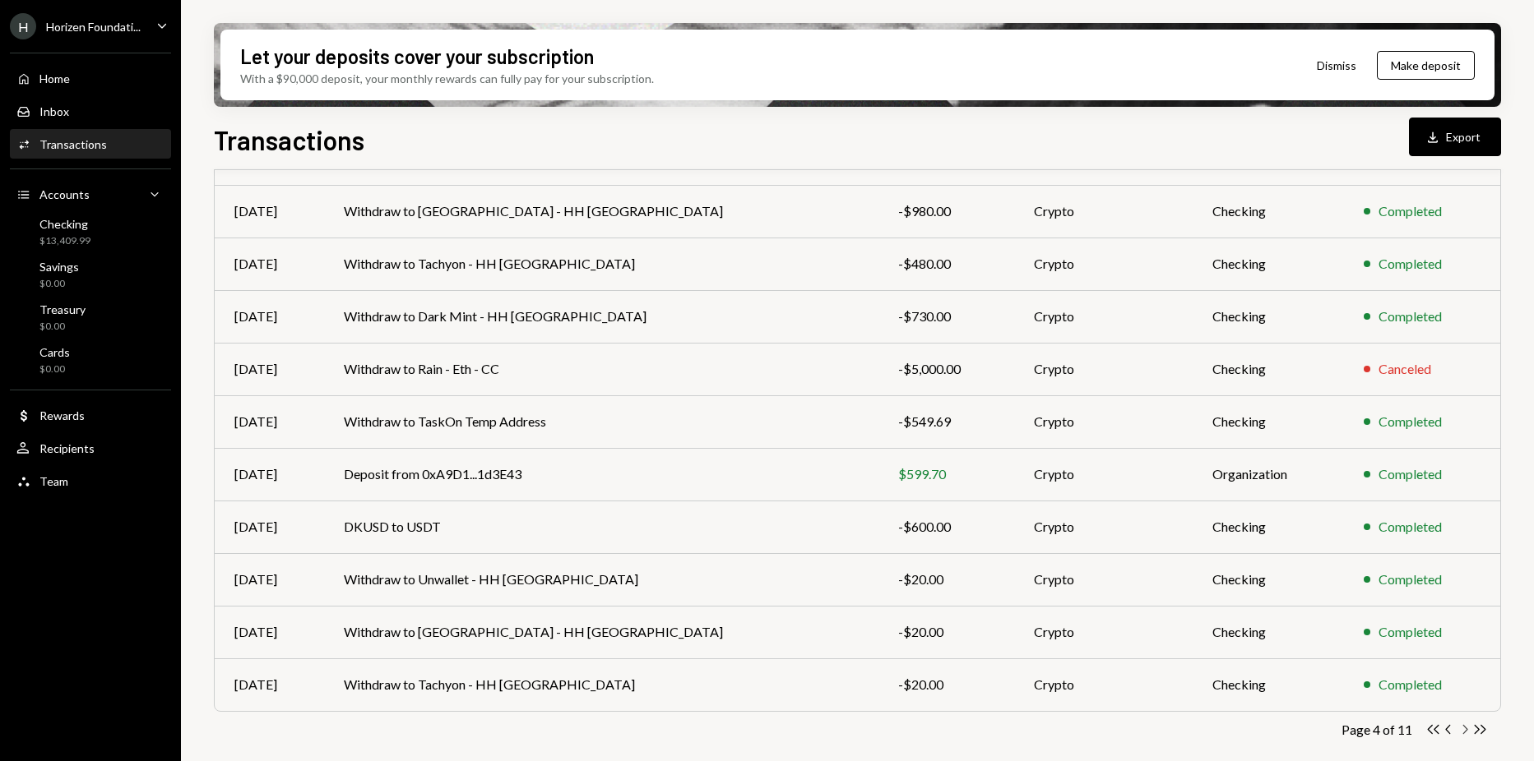
click at [1466, 726] on icon "Chevron Right" at bounding box center [1464, 730] width 16 height 16
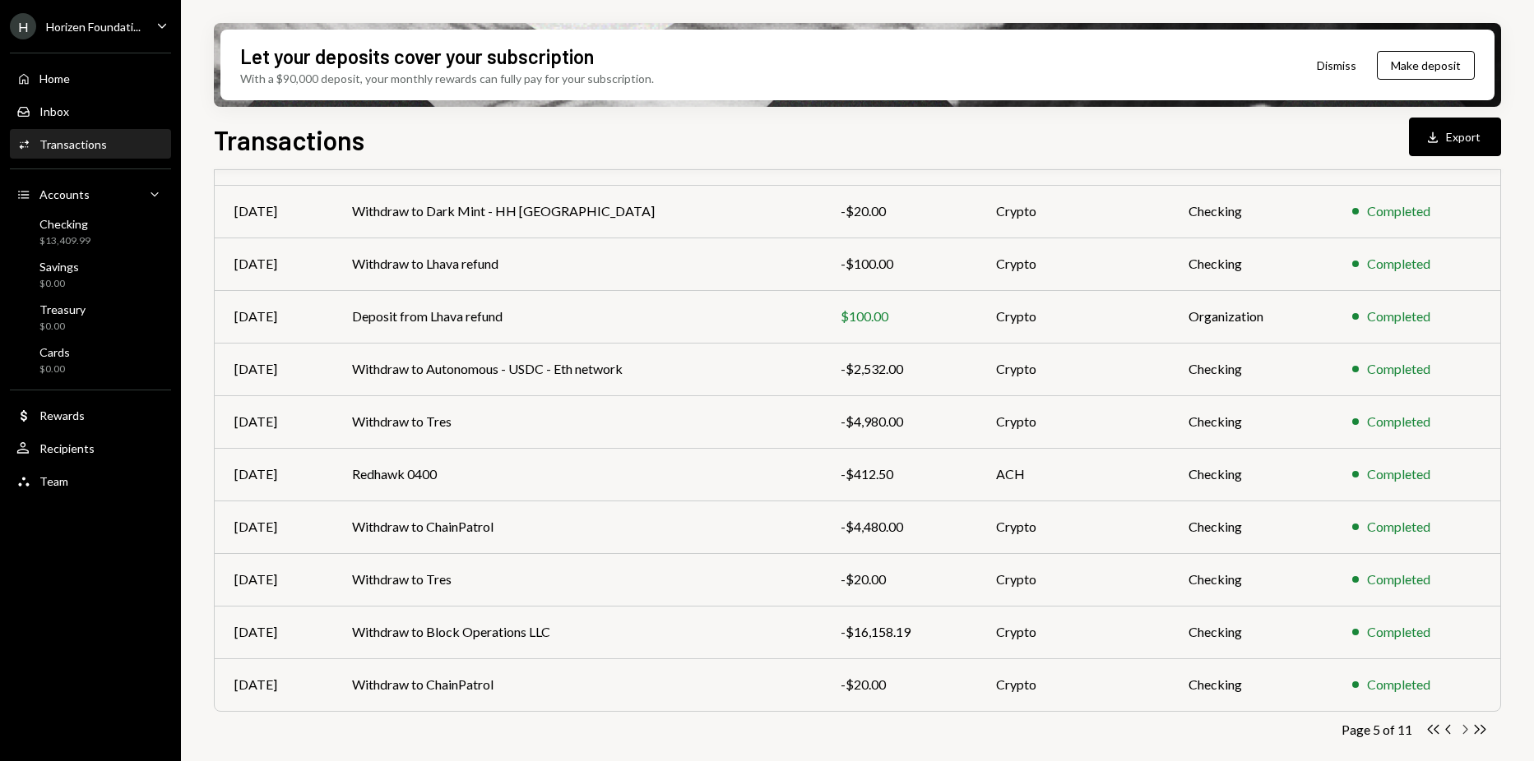
click at [1467, 731] on icon "Chevron Right" at bounding box center [1464, 730] width 16 height 16
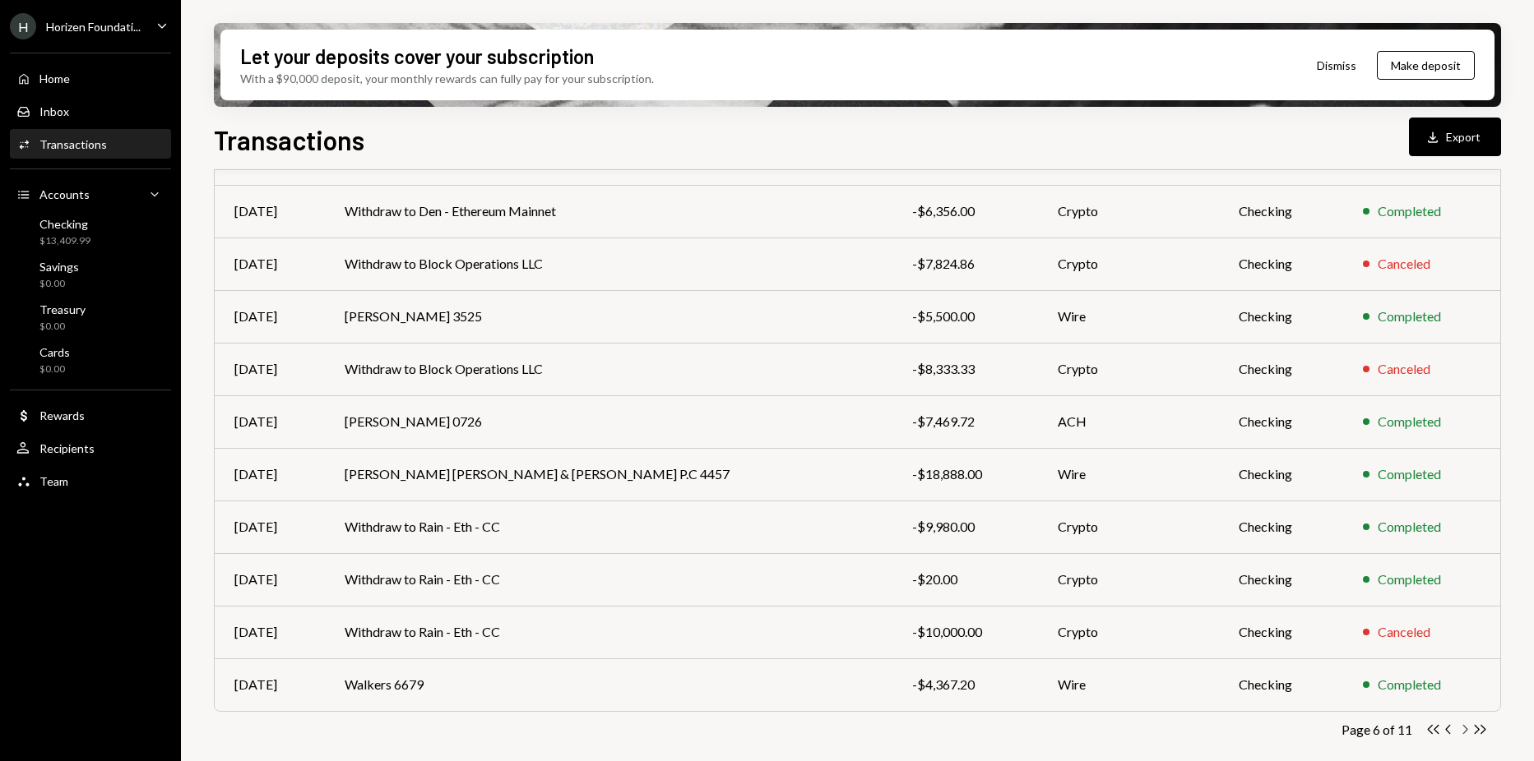
click at [1466, 730] on icon "button" at bounding box center [1465, 729] width 5 height 9
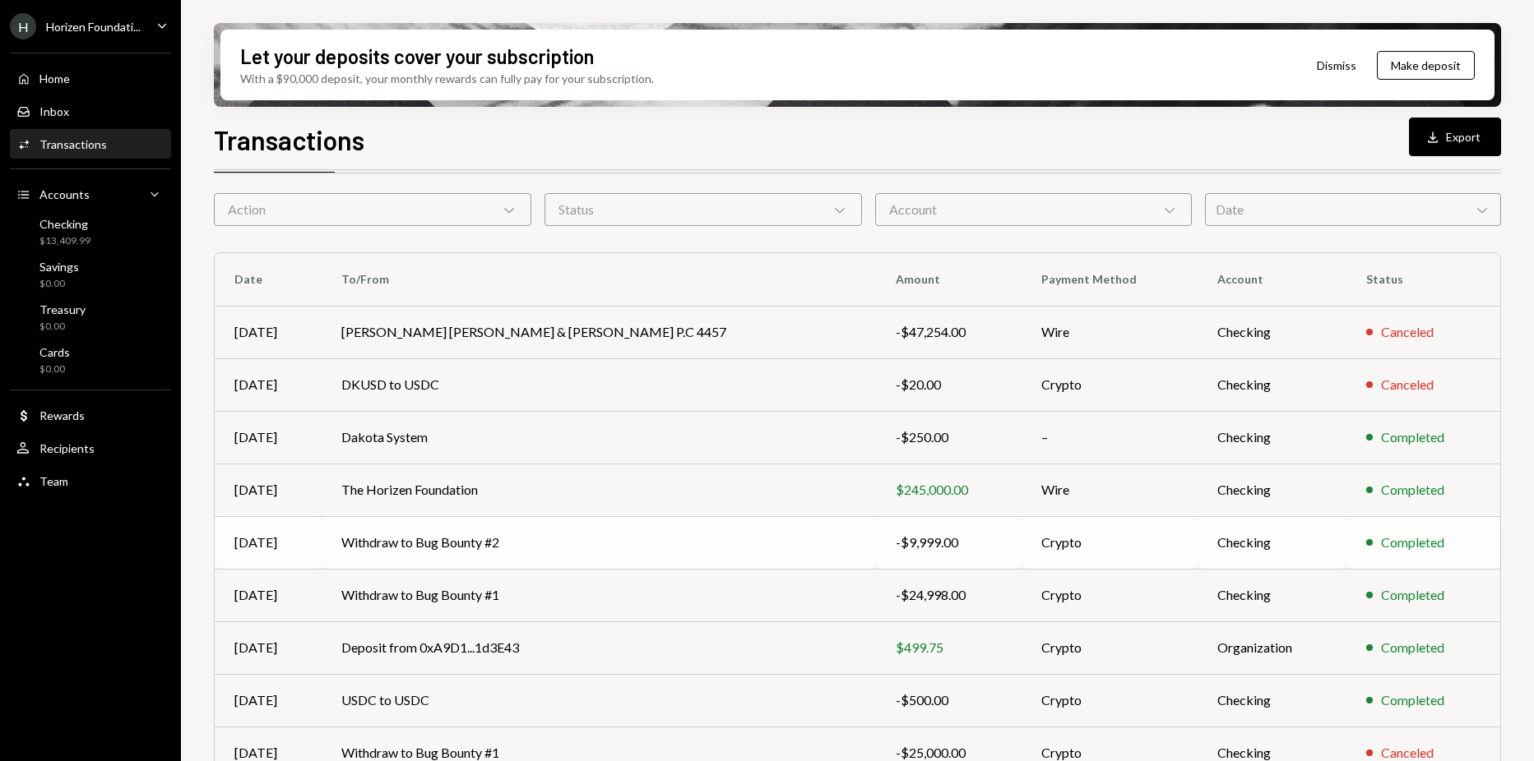
scroll to position [82, 0]
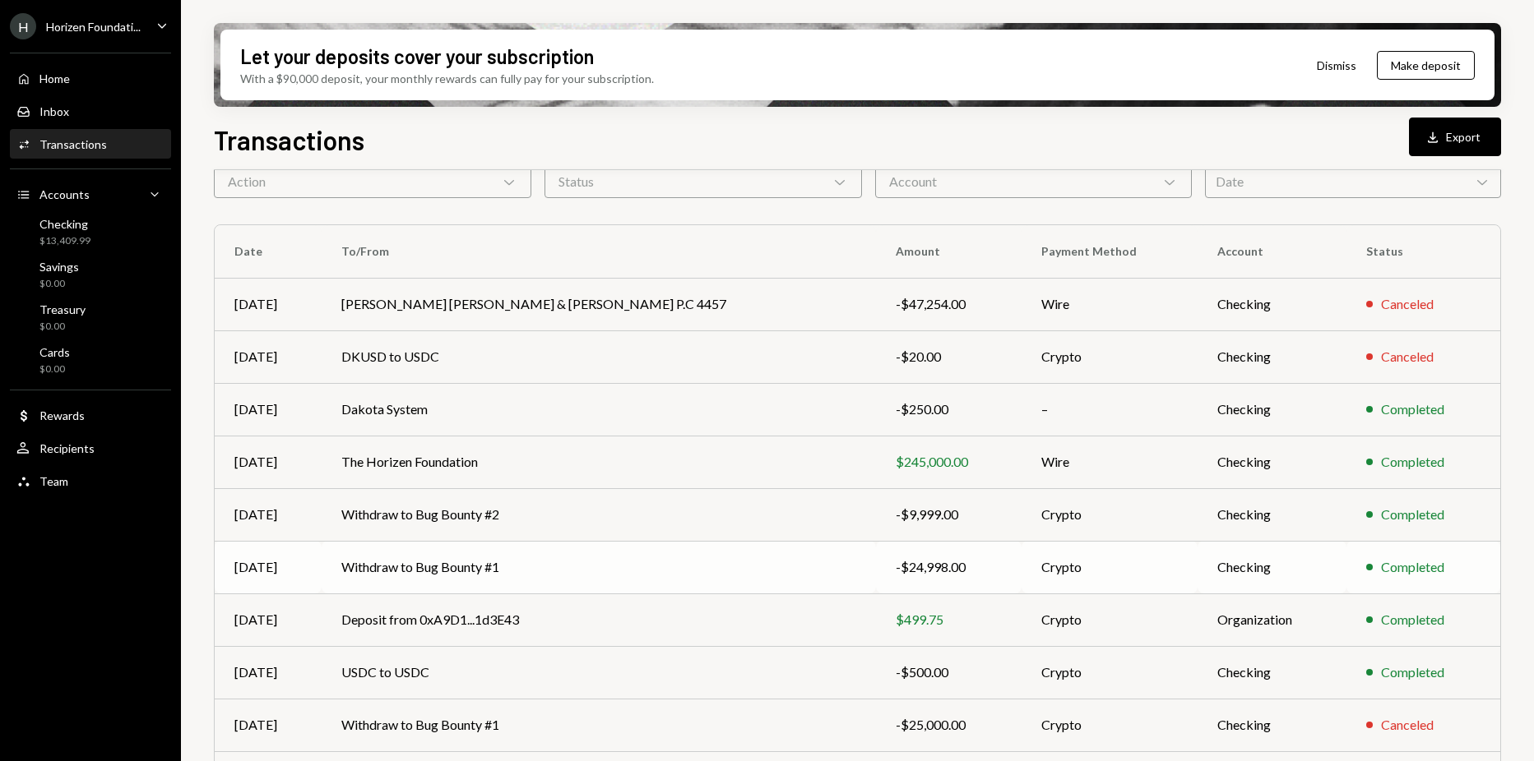
click at [895, 562] on div "-$24,998.00" at bounding box center [948, 568] width 106 height 20
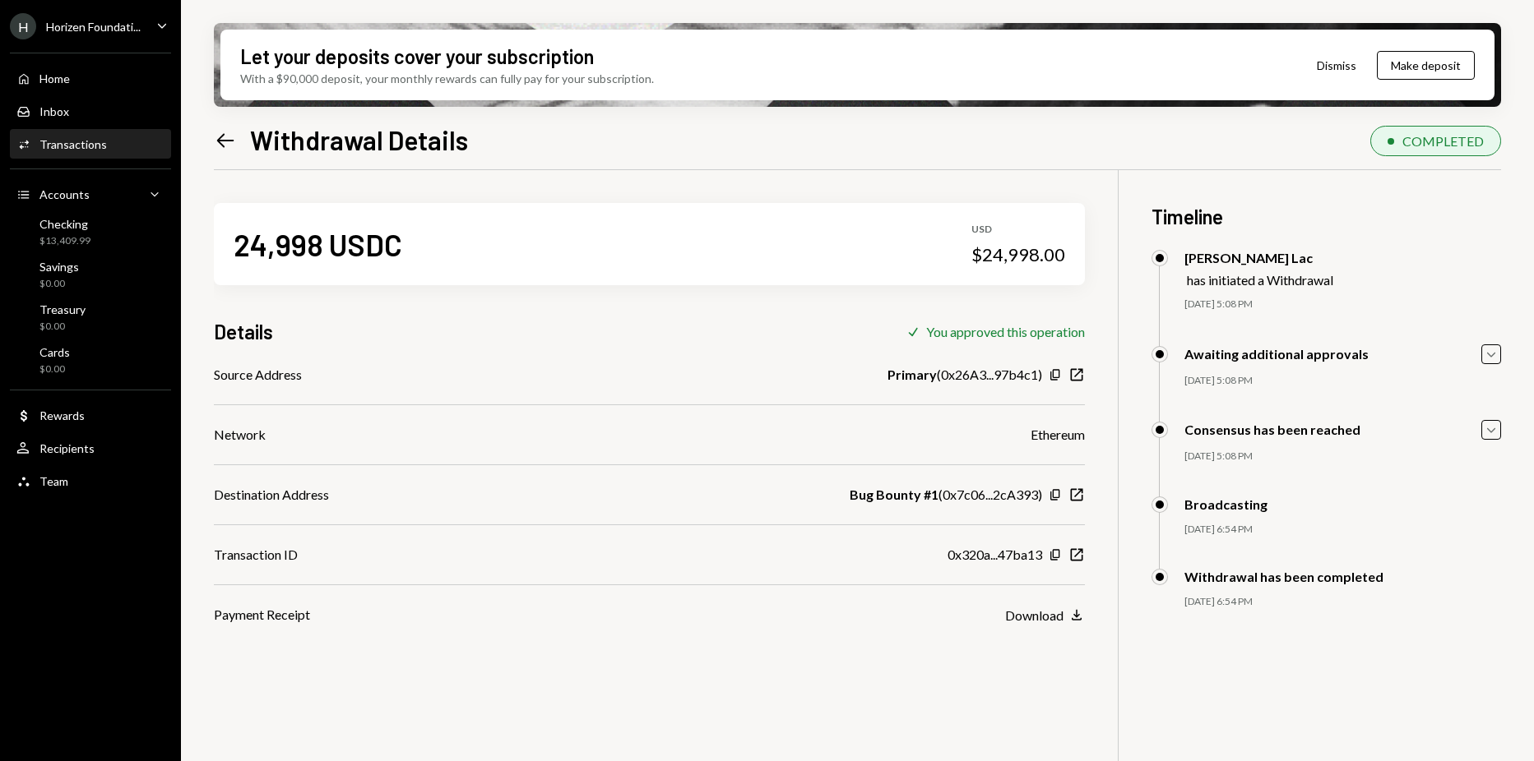
click at [213, 132] on div "Let your deposits cover your subscription With a $90,000 deposit, your monthly …" at bounding box center [857, 380] width 1353 height 761
click at [220, 135] on icon "Left Arrow" at bounding box center [225, 140] width 23 height 23
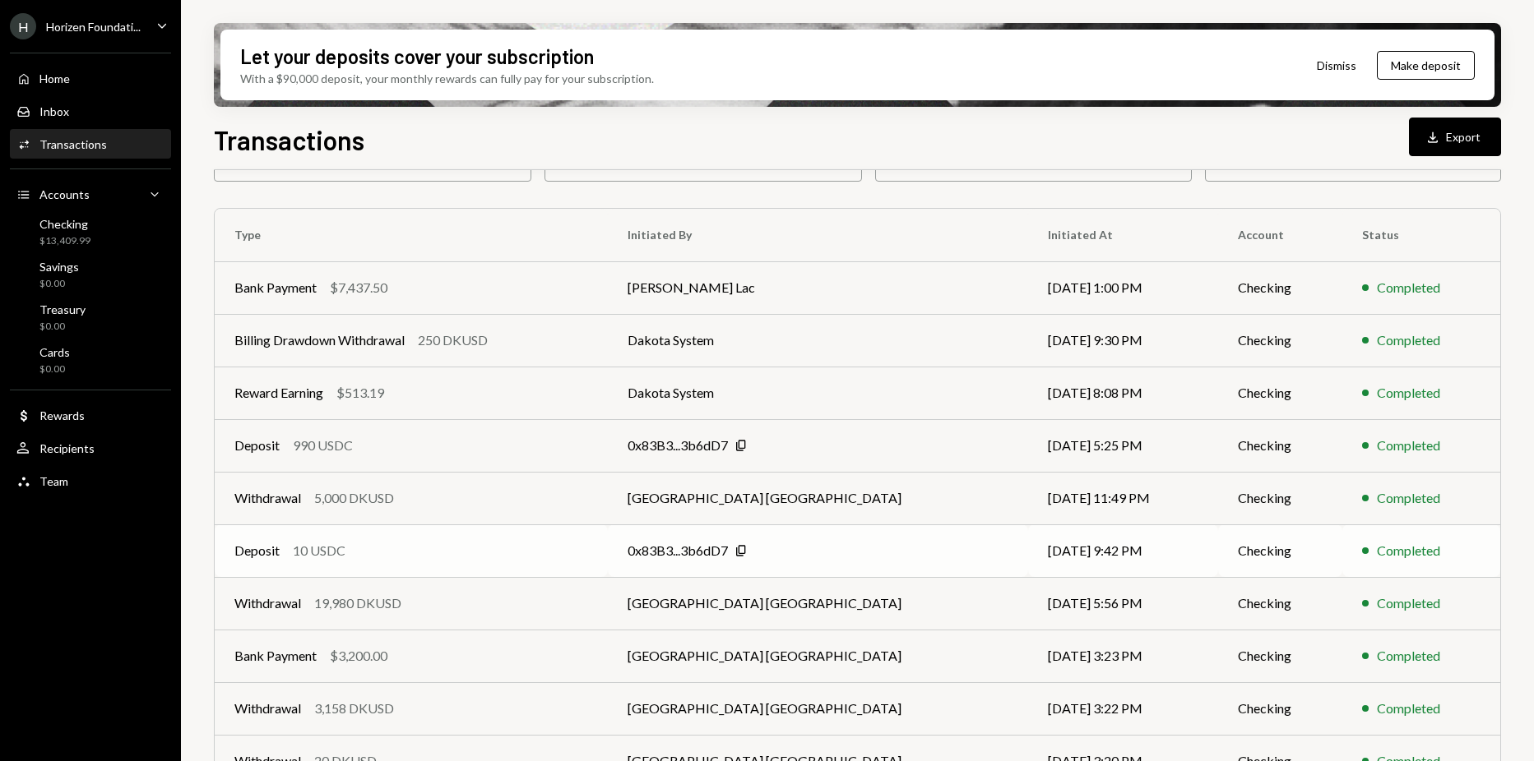
scroll to position [175, 0]
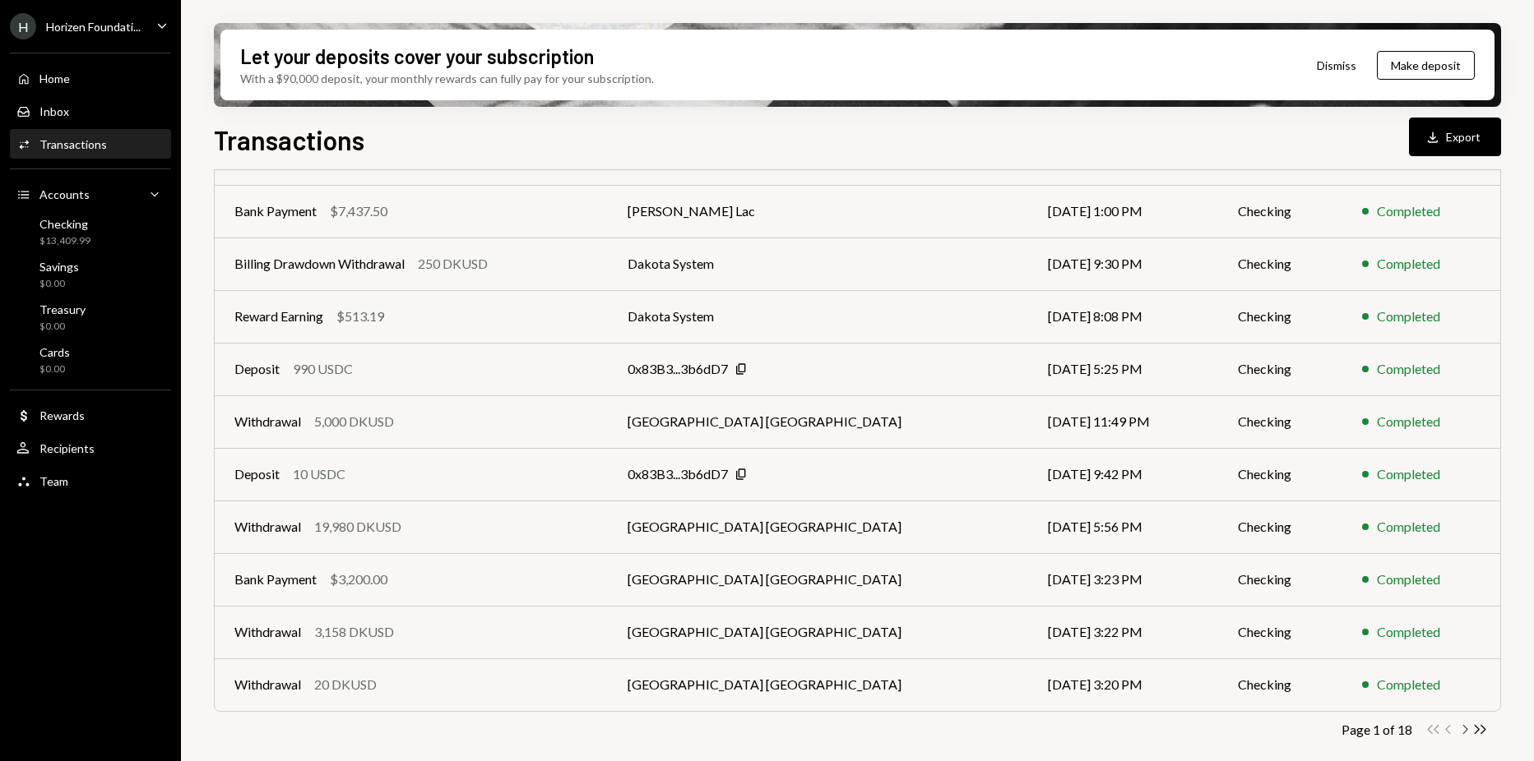
click at [1467, 729] on icon "Chevron Right" at bounding box center [1464, 730] width 16 height 16
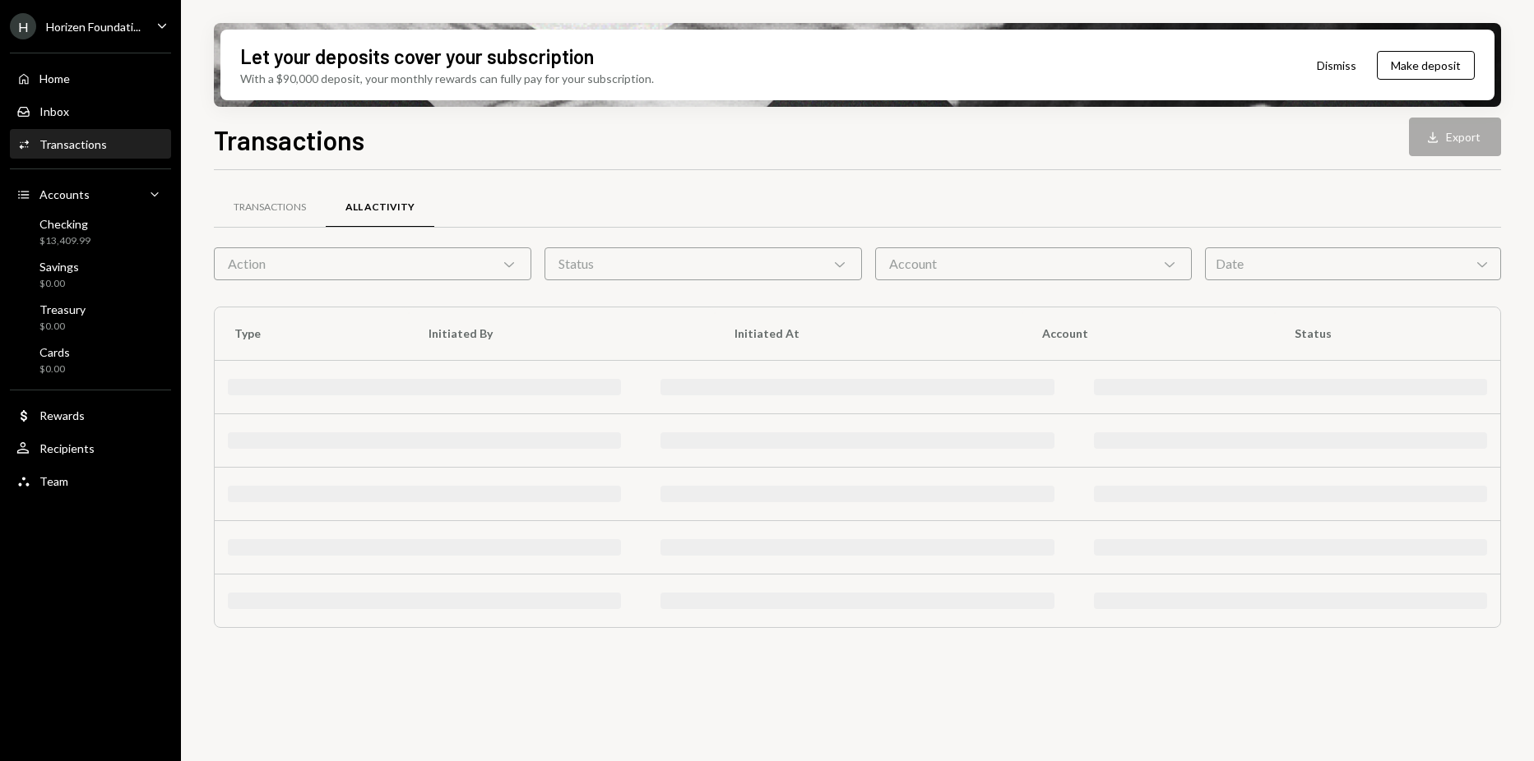
scroll to position [0, 0]
